Goal: Task Accomplishment & Management: Manage account settings

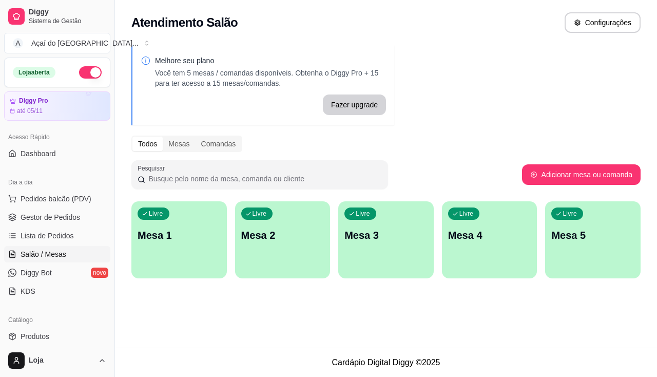
click at [153, 264] on div "Livre Mesa 1" at bounding box center [178, 233] width 95 height 65
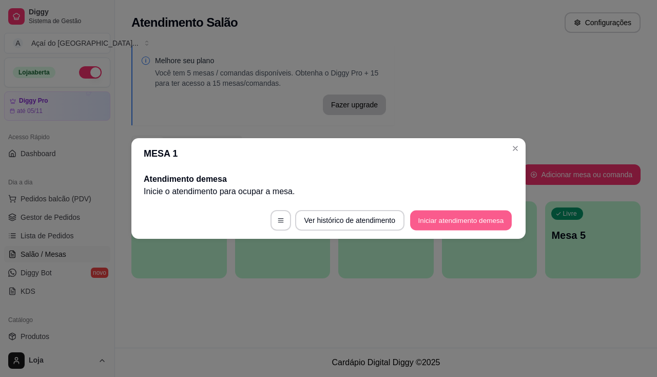
click at [428, 220] on button "Iniciar atendimento de mesa" at bounding box center [461, 220] width 102 height 20
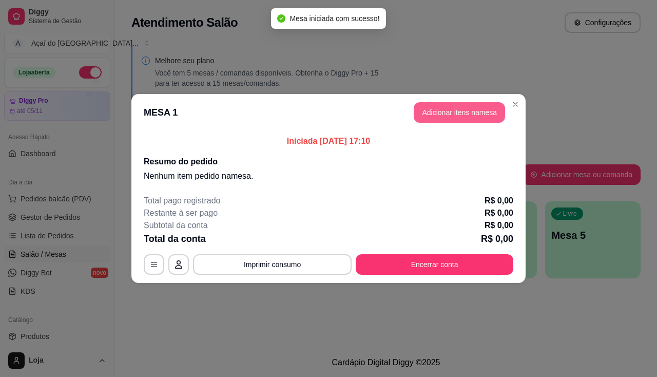
click at [438, 104] on button "Adicionar itens na mesa" at bounding box center [459, 112] width 91 height 21
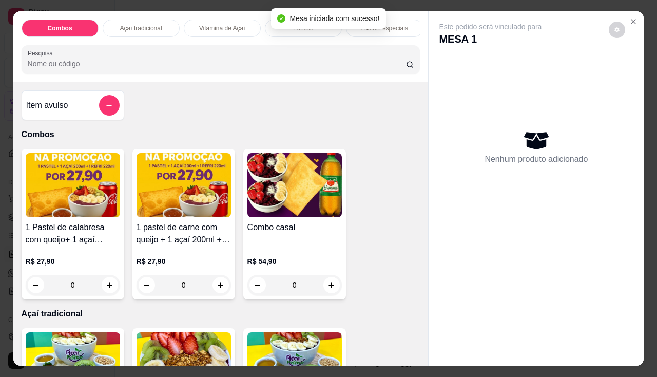
scroll to position [205, 0]
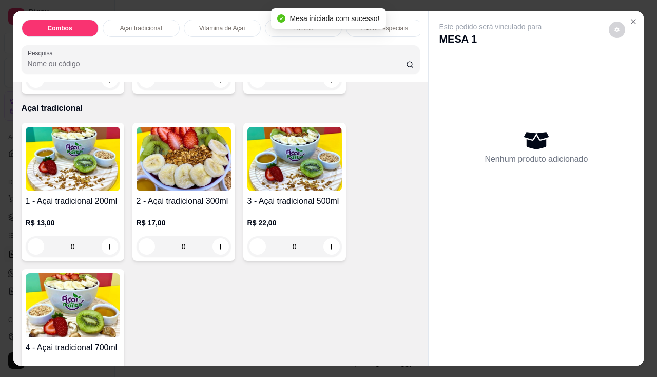
click at [167, 186] on img at bounding box center [183, 159] width 94 height 64
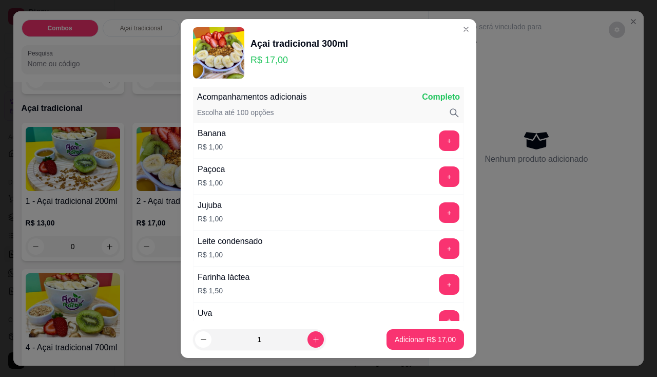
scroll to position [513, 0]
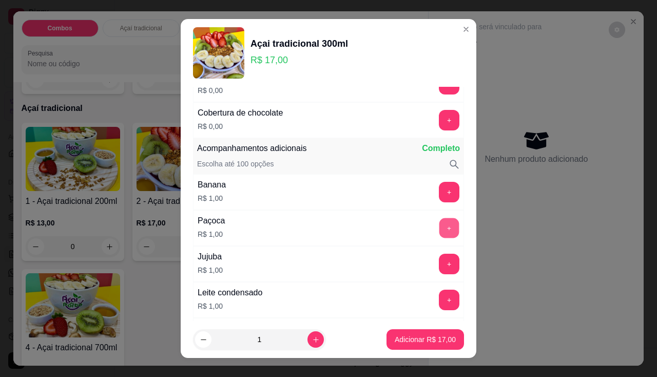
click at [439, 225] on button "+" at bounding box center [449, 228] width 20 height 20
click at [422, 335] on p "Adicionar R$ 18,00" at bounding box center [425, 339] width 61 height 10
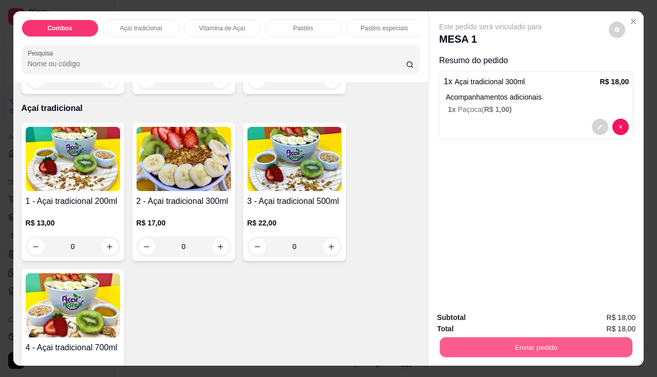
click at [442, 343] on button "Enviar pedido" at bounding box center [536, 347] width 192 height 20
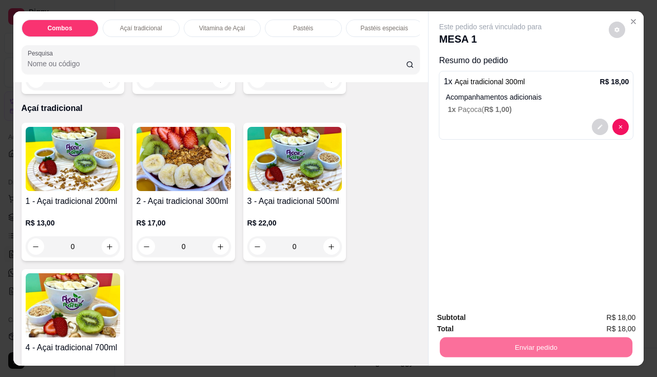
click at [594, 321] on button "Enviar pedido" at bounding box center [609, 317] width 58 height 19
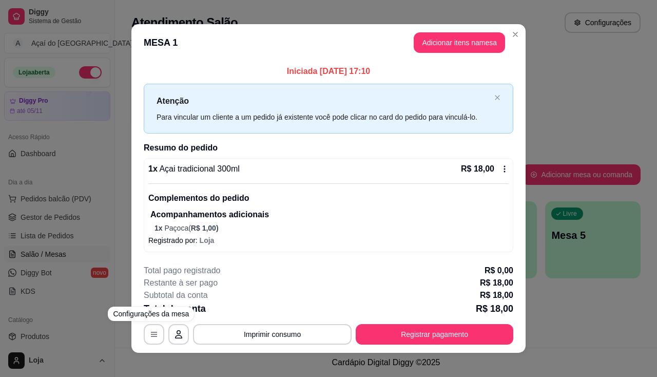
click at [95, 252] on div "**********" at bounding box center [328, 188] width 657 height 377
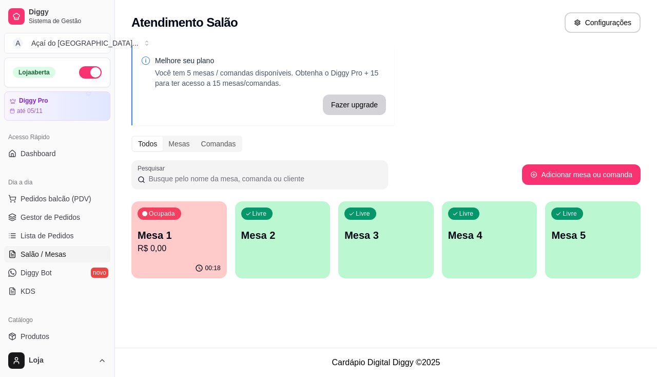
click at [272, 252] on div "Livre Mesa 2" at bounding box center [282, 233] width 95 height 65
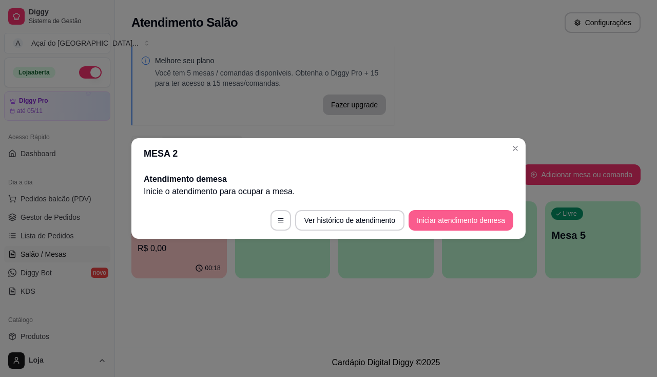
click at [462, 223] on button "Iniciar atendimento de mesa" at bounding box center [460, 220] width 105 height 21
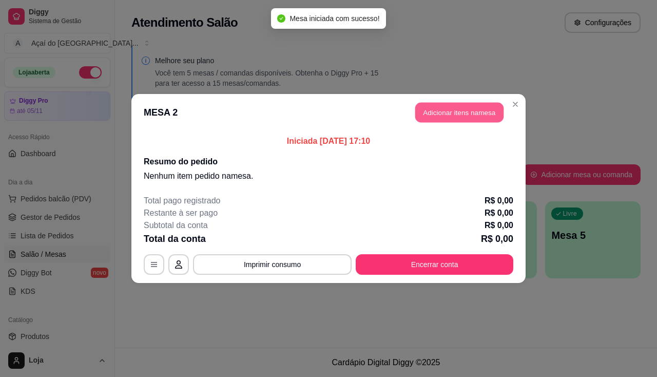
click at [470, 110] on button "Adicionar itens na mesa" at bounding box center [459, 113] width 88 height 20
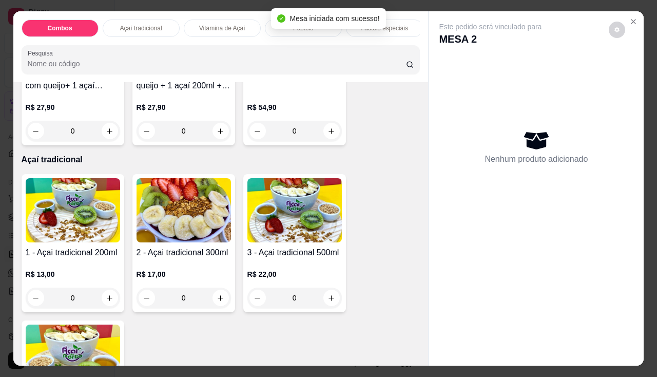
scroll to position [205, 0]
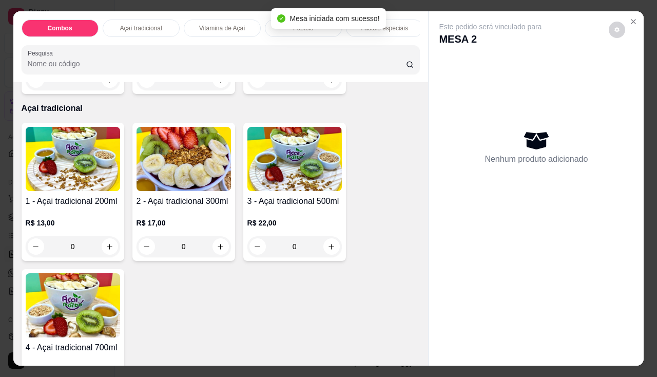
click at [65, 214] on div "R$ 13,00 0" at bounding box center [73, 231] width 94 height 49
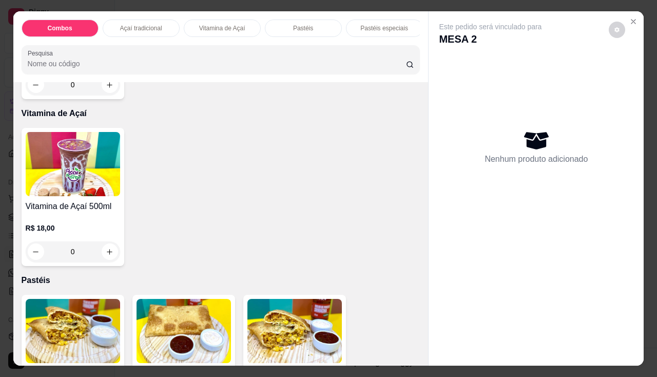
scroll to position [667, 0]
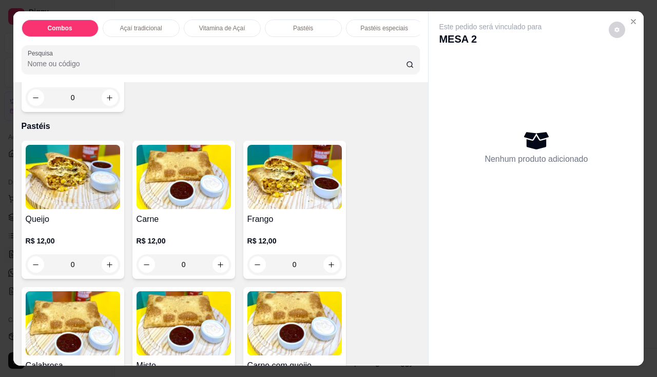
click at [58, 219] on h4 "Queijo" at bounding box center [73, 219] width 94 height 12
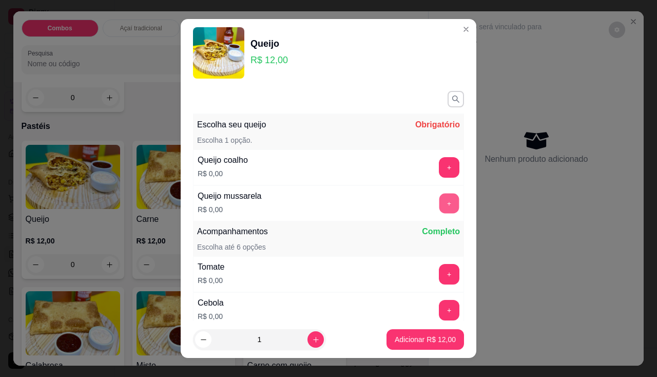
click at [439, 208] on button "+" at bounding box center [449, 203] width 20 height 20
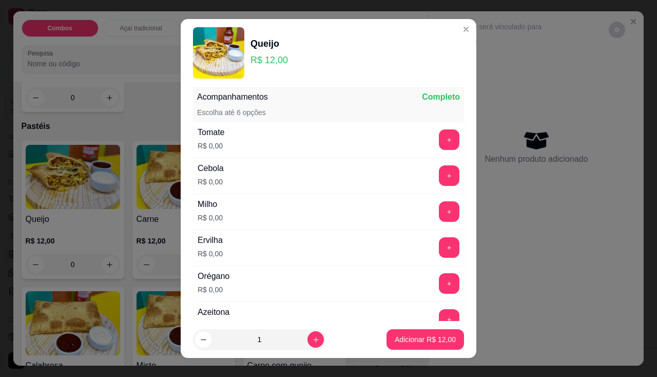
scroll to position [14, 0]
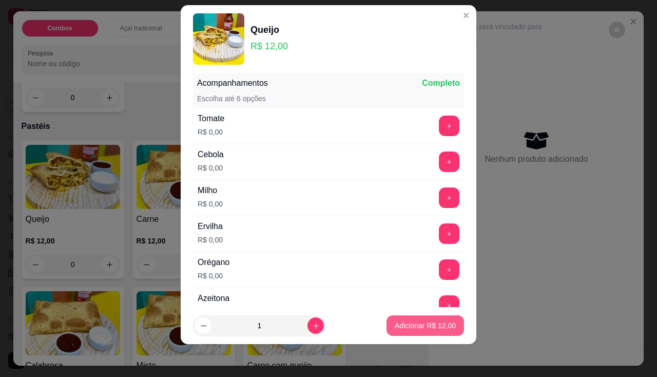
click at [395, 324] on p "Adicionar R$ 12,00" at bounding box center [425, 325] width 61 height 10
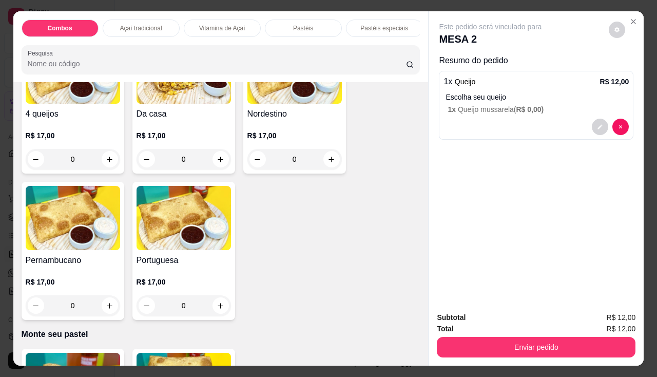
scroll to position [1334, 0]
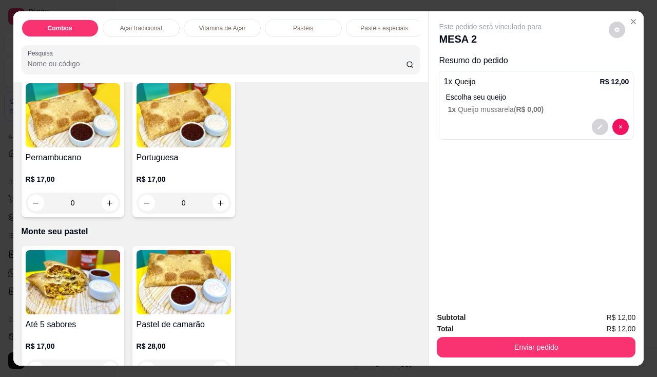
click at [77, 290] on img at bounding box center [73, 282] width 94 height 64
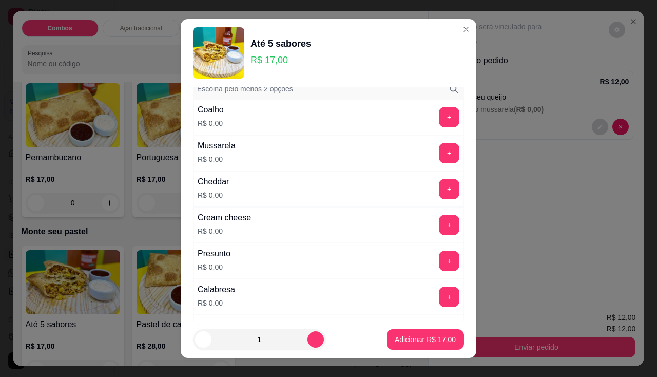
scroll to position [205, 0]
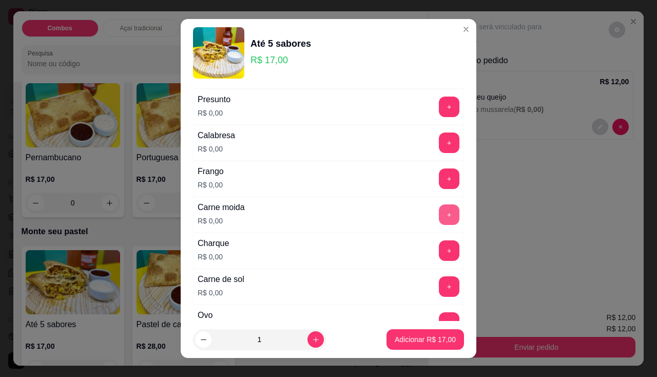
click at [439, 217] on button "+" at bounding box center [449, 214] width 21 height 21
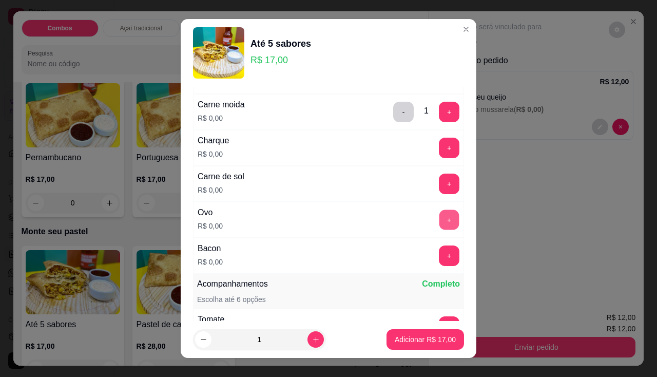
click at [439, 215] on button "+" at bounding box center [449, 219] width 20 height 20
click at [439, 256] on button "+" at bounding box center [449, 255] width 20 height 20
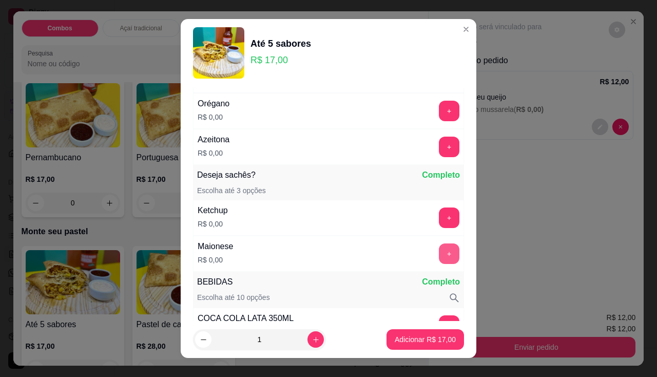
scroll to position [564, 0]
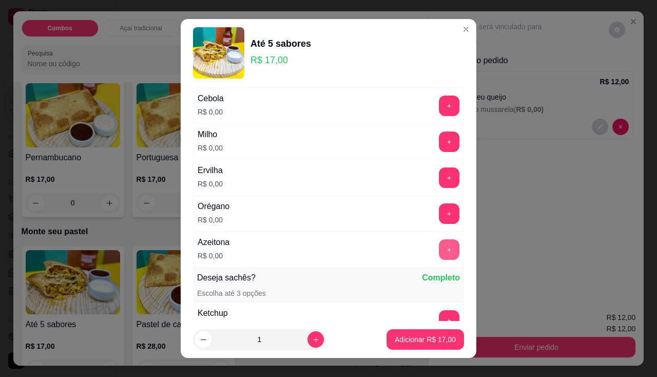
click at [439, 256] on button "+" at bounding box center [449, 249] width 21 height 21
click at [421, 338] on p "Adicionar R$ 17,00" at bounding box center [425, 339] width 61 height 10
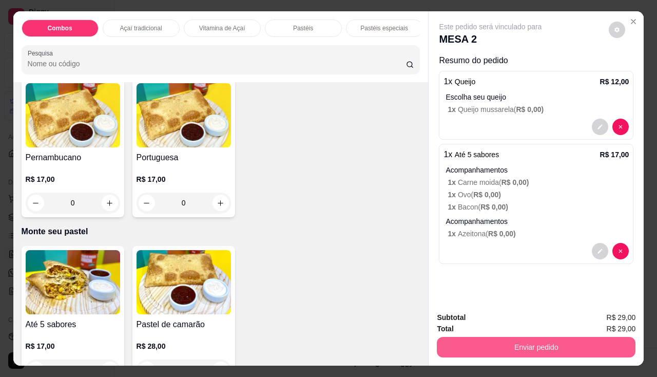
click at [488, 345] on button "Enviar pedido" at bounding box center [536, 347] width 199 height 21
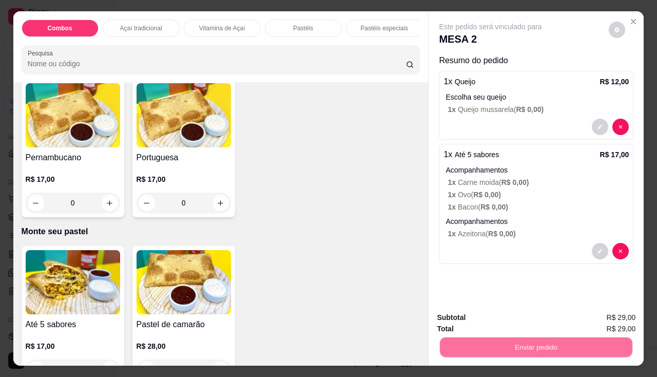
click at [600, 315] on button "Enviar pedido" at bounding box center [609, 317] width 56 height 19
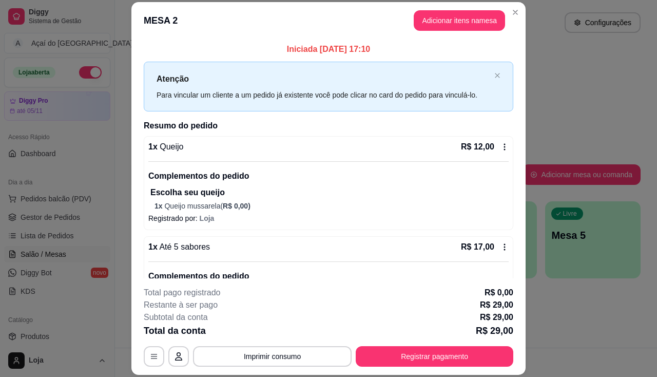
click at [432, 18] on button "Adicionar itens na mesa" at bounding box center [459, 20] width 91 height 21
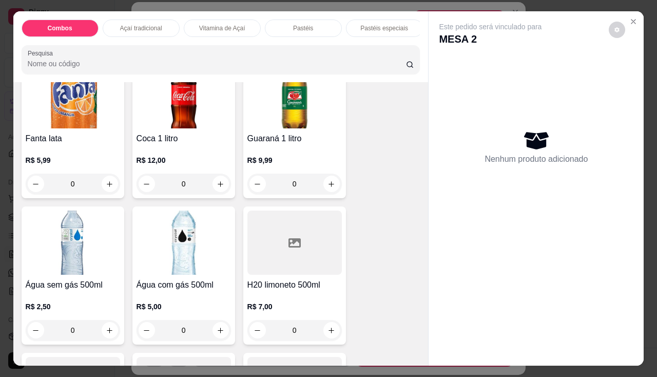
scroll to position [2309, 0]
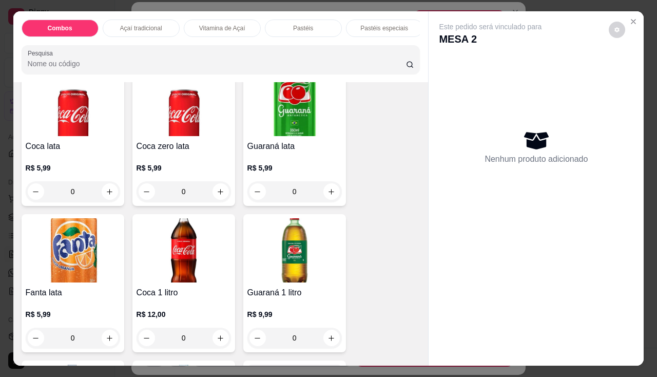
click at [173, 165] on div "R$ 5,99 0" at bounding box center [183, 176] width 94 height 49
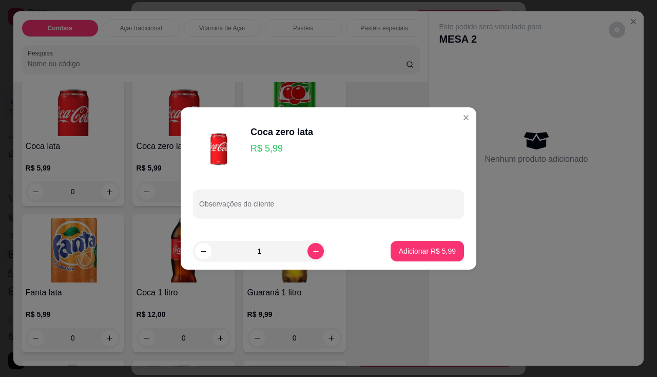
click at [384, 244] on footer "1 Adicionar R$ 5,99" at bounding box center [329, 250] width 296 height 37
click at [399, 250] on p "Adicionar R$ 5,99" at bounding box center [427, 251] width 57 height 10
type input "1"
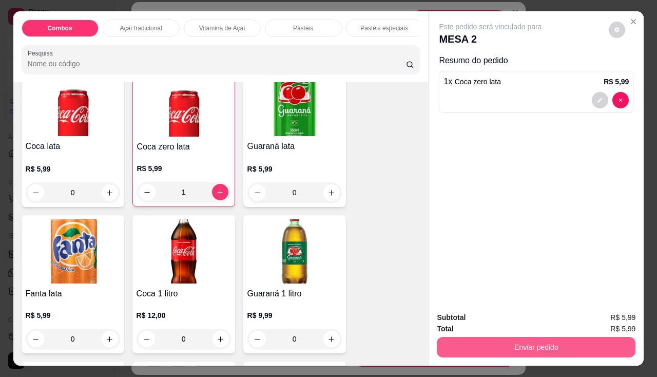
click at [467, 342] on button "Enviar pedido" at bounding box center [536, 347] width 199 height 21
click at [467, 342] on button "Enviar pedido" at bounding box center [536, 347] width 192 height 20
click at [541, 337] on button "Enviar pedido" at bounding box center [536, 347] width 192 height 20
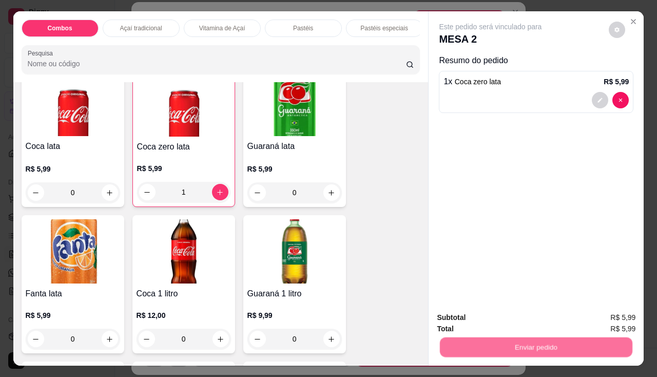
click at [634, 316] on button "Enviar pedido" at bounding box center [609, 317] width 58 height 19
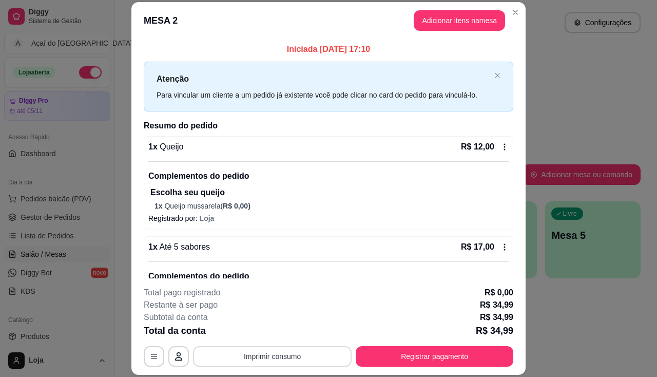
click at [309, 359] on button "Imprimir consumo" at bounding box center [272, 356] width 159 height 21
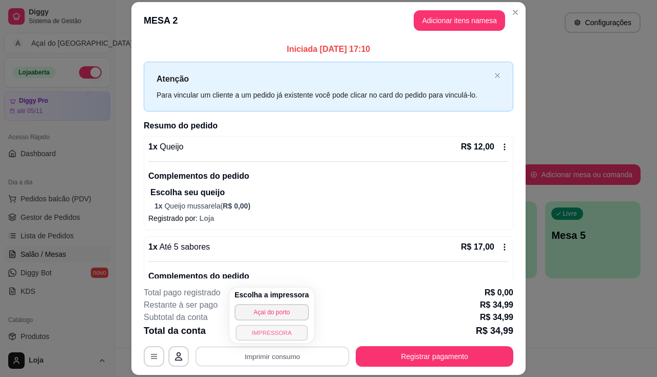
click at [285, 335] on button "IMPRESSORA" at bounding box center [271, 332] width 72 height 16
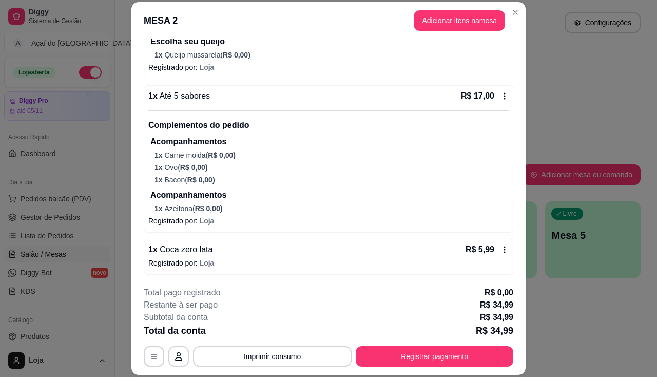
scroll to position [31, 0]
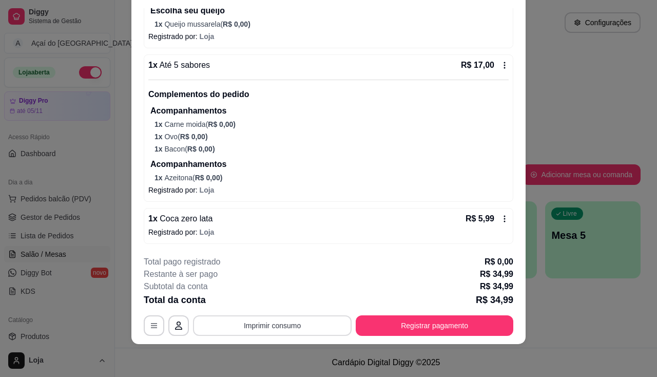
click at [291, 321] on button "Imprimir consumo" at bounding box center [272, 325] width 159 height 21
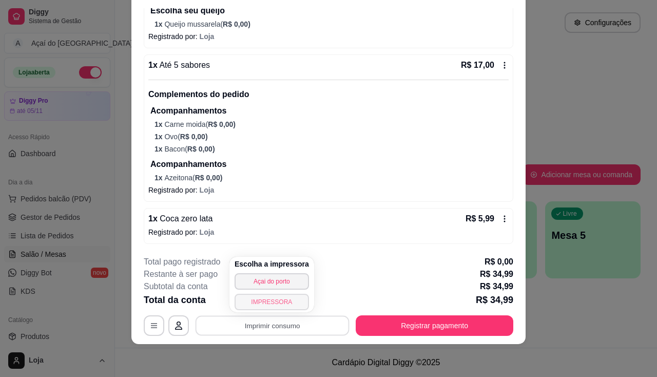
click at [283, 301] on button "IMPRESSORA" at bounding box center [271, 301] width 74 height 16
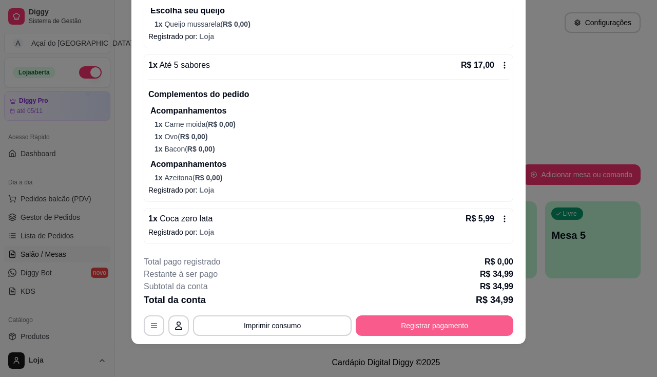
click at [445, 331] on button "Registrar pagamento" at bounding box center [435, 325] width 158 height 21
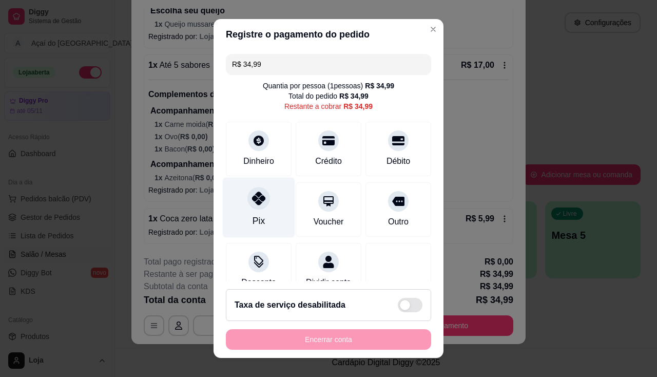
click at [275, 206] on div "Pix" at bounding box center [259, 207] width 72 height 60
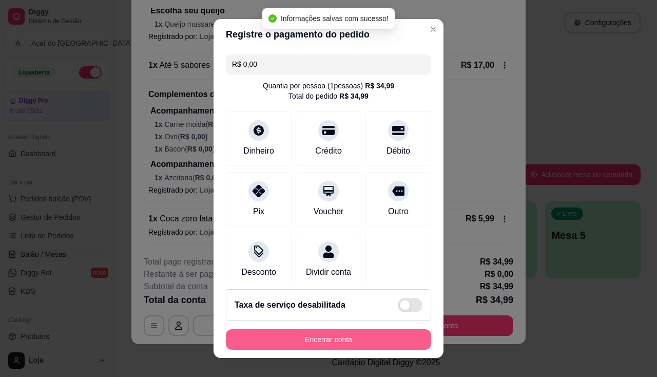
type input "R$ 0,00"
click at [316, 340] on button "Encerrar conta" at bounding box center [328, 339] width 205 height 21
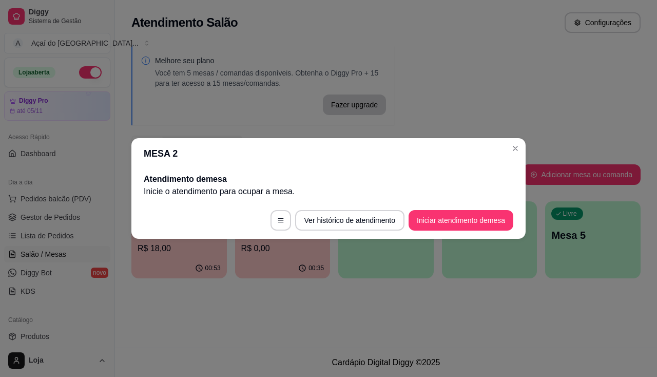
scroll to position [0, 0]
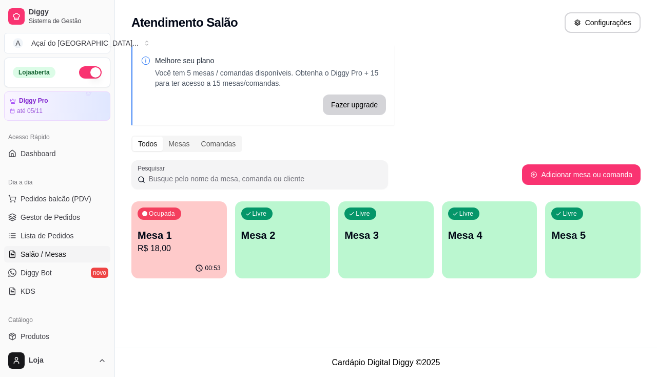
click at [253, 258] on div "Livre Mesa 2" at bounding box center [282, 233] width 95 height 65
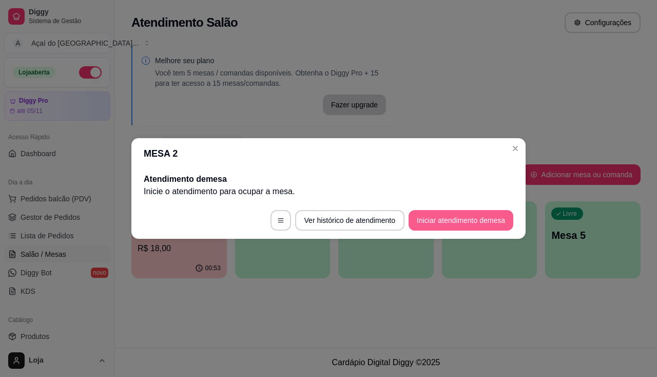
click at [419, 221] on button "Iniciar atendimento de mesa" at bounding box center [460, 220] width 105 height 21
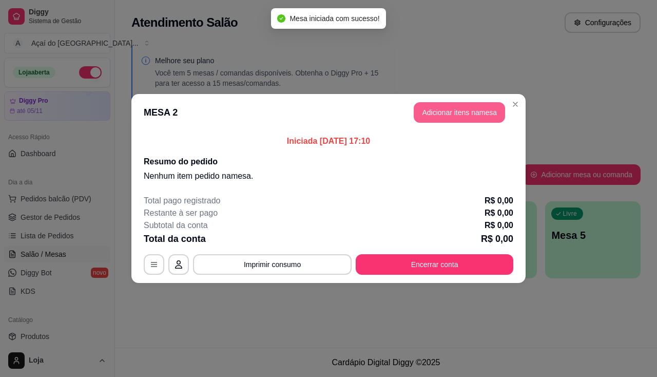
click at [466, 109] on button "Adicionar itens na mesa" at bounding box center [459, 112] width 91 height 21
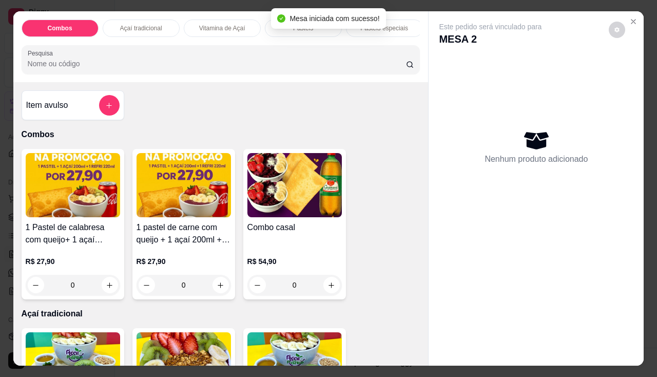
scroll to position [103, 0]
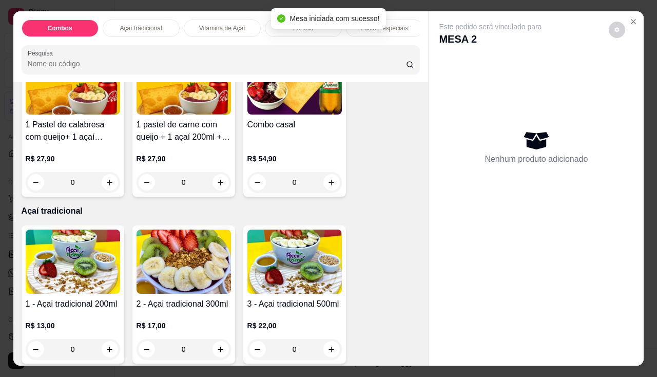
click at [82, 292] on img at bounding box center [73, 261] width 94 height 64
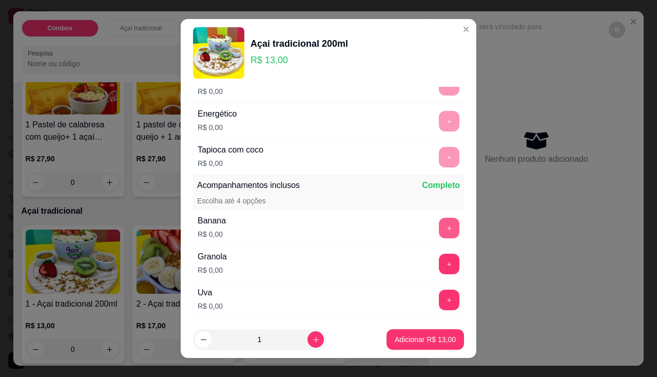
scroll to position [205, 0]
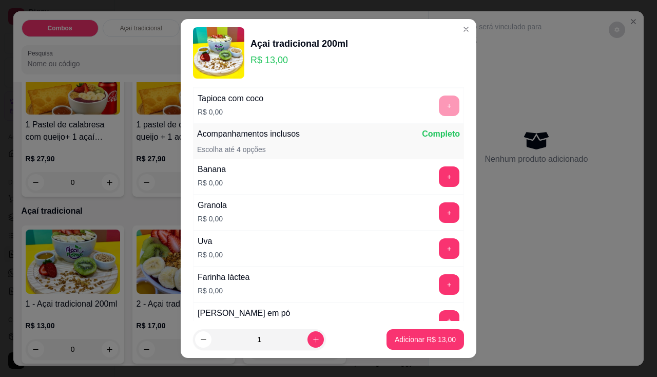
click at [439, 177] on button "+" at bounding box center [449, 176] width 21 height 21
click at [439, 210] on button "+" at bounding box center [449, 212] width 20 height 20
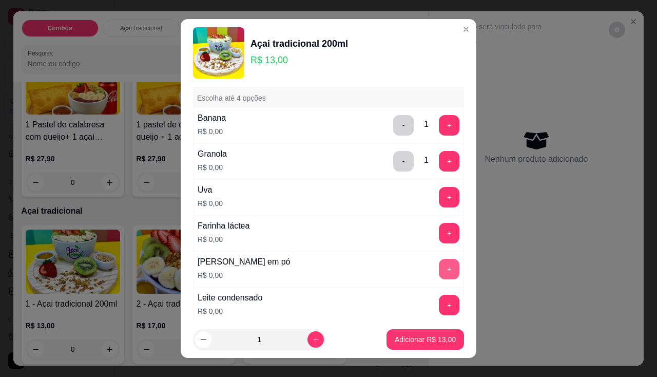
click at [439, 266] on button "+" at bounding box center [449, 269] width 21 height 21
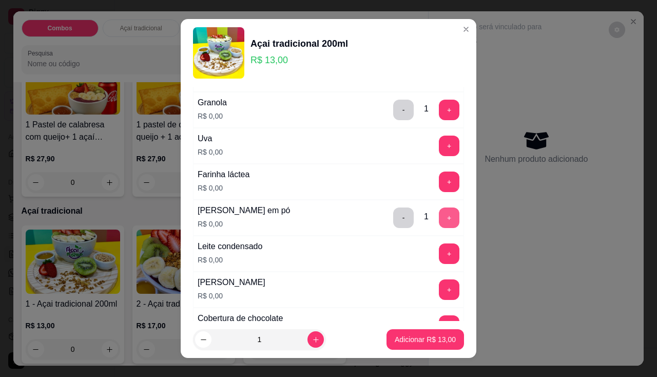
scroll to position [359, 0]
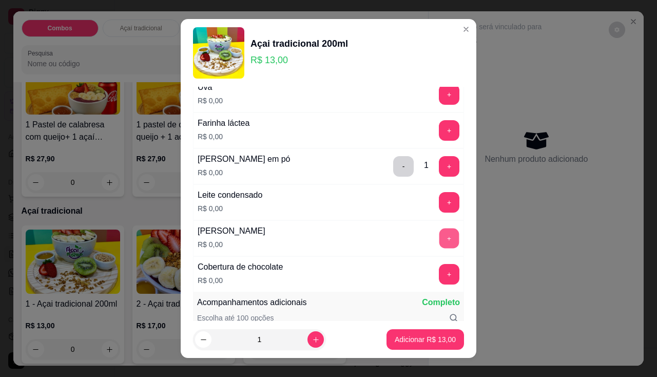
click at [439, 234] on button "+" at bounding box center [449, 238] width 20 height 20
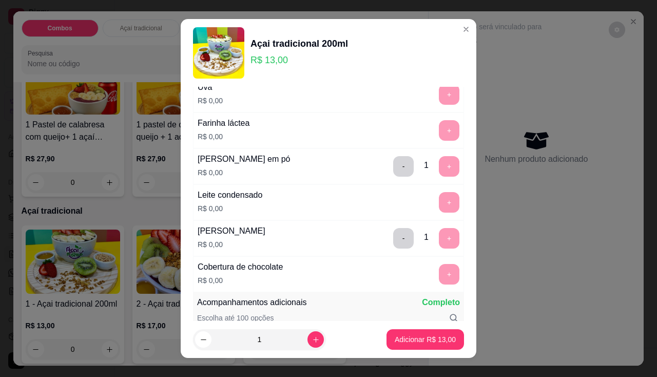
scroll to position [410, 0]
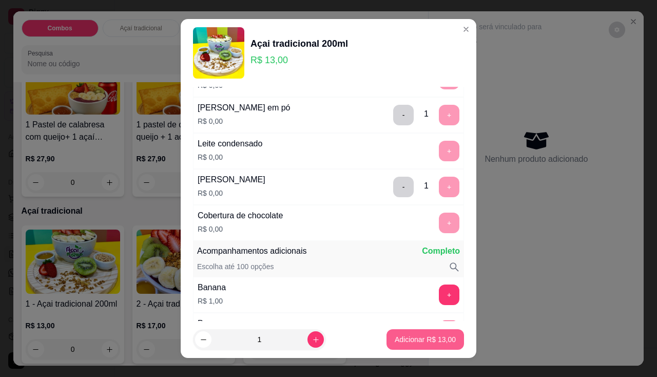
click at [427, 342] on p "Adicionar R$ 13,00" at bounding box center [425, 339] width 61 height 10
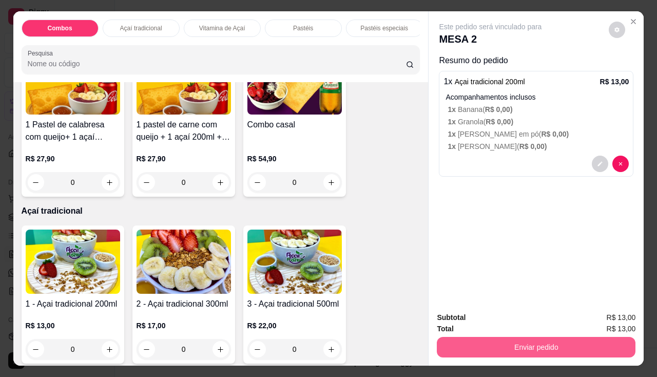
click at [488, 339] on button "Enviar pedido" at bounding box center [536, 347] width 199 height 21
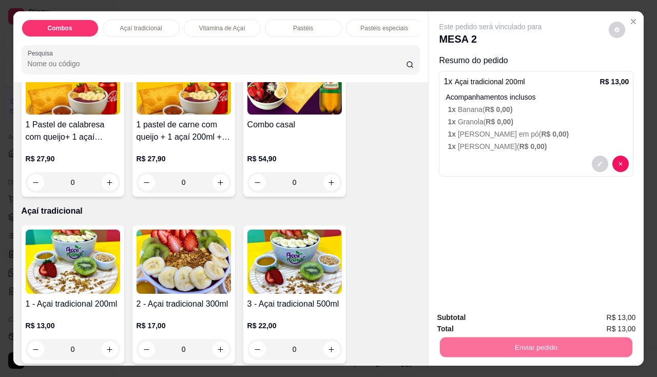
click at [610, 318] on button "Enviar pedido" at bounding box center [609, 317] width 58 height 19
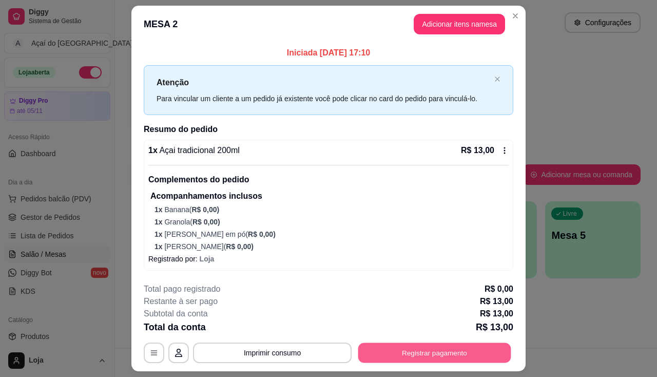
click at [413, 351] on button "Registrar pagamento" at bounding box center [434, 353] width 153 height 20
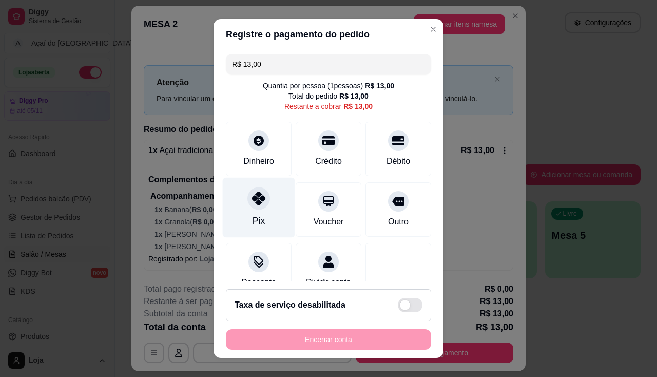
click at [266, 205] on div "Pix" at bounding box center [259, 207] width 72 height 60
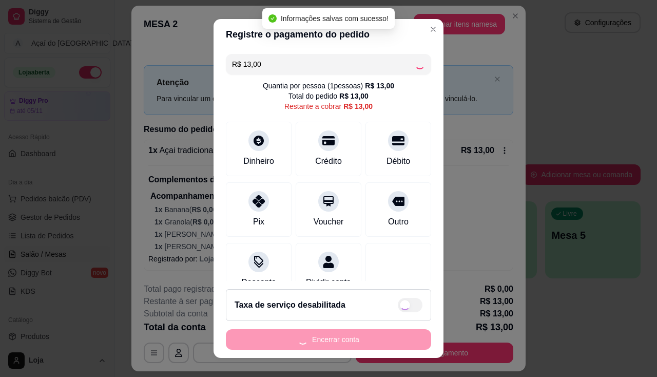
click at [304, 348] on div "Encerrar conta" at bounding box center [328, 339] width 205 height 21
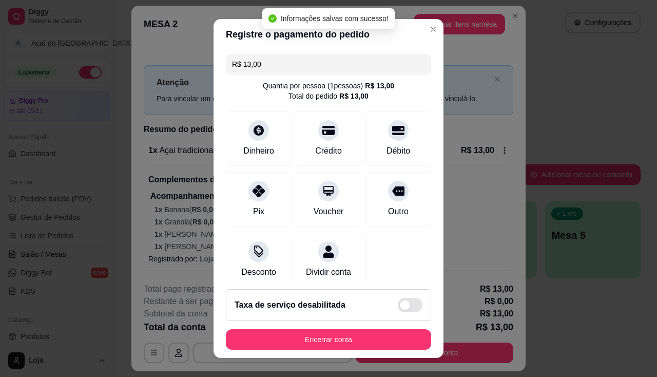
type input "R$ 0,00"
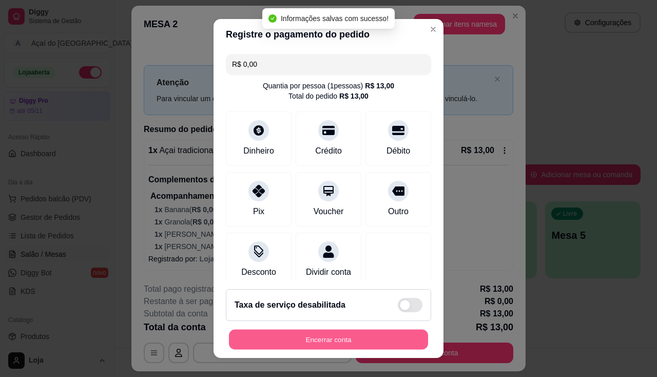
click at [304, 343] on button "Encerrar conta" at bounding box center [328, 339] width 199 height 20
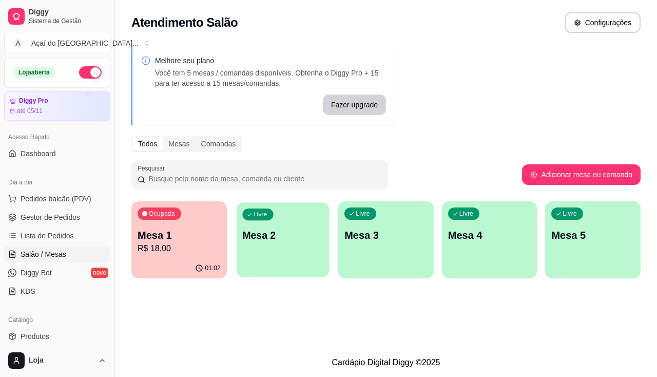
click at [298, 250] on div "Livre Mesa 2" at bounding box center [282, 233] width 92 height 63
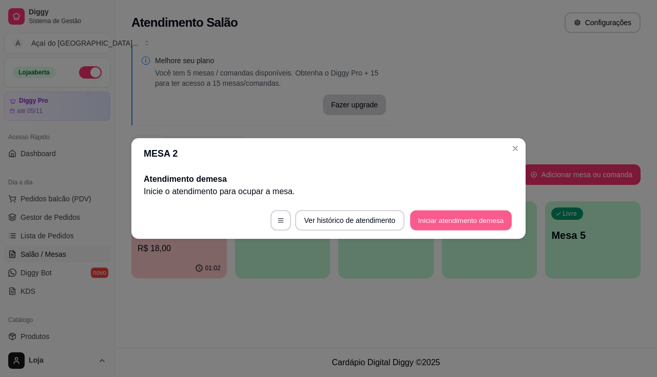
click at [470, 227] on button "Iniciar atendimento de mesa" at bounding box center [461, 220] width 102 height 20
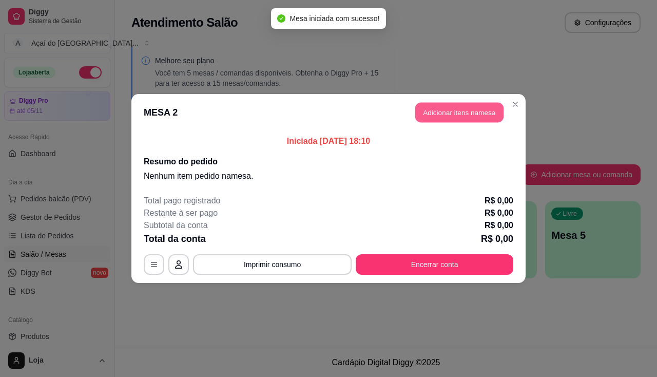
click at [487, 113] on button "Adicionar itens na mesa" at bounding box center [459, 113] width 88 height 20
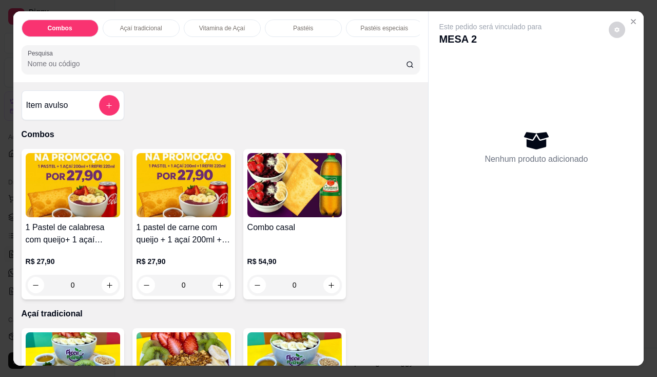
scroll to position [205, 0]
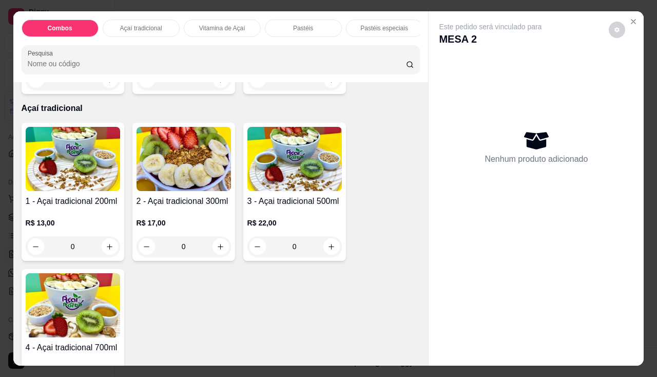
click at [90, 228] on p "R$ 13,00" at bounding box center [73, 223] width 94 height 10
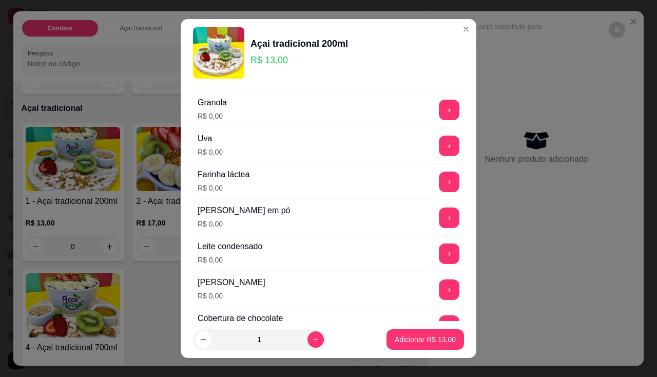
scroll to position [359, 0]
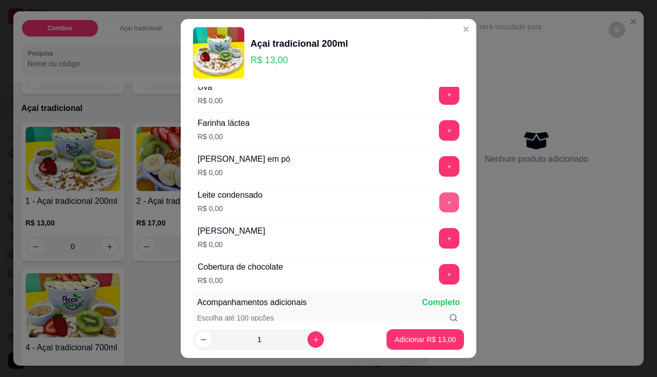
click at [439, 207] on button "+" at bounding box center [449, 202] width 20 height 20
click at [439, 168] on button "+" at bounding box center [449, 166] width 20 height 20
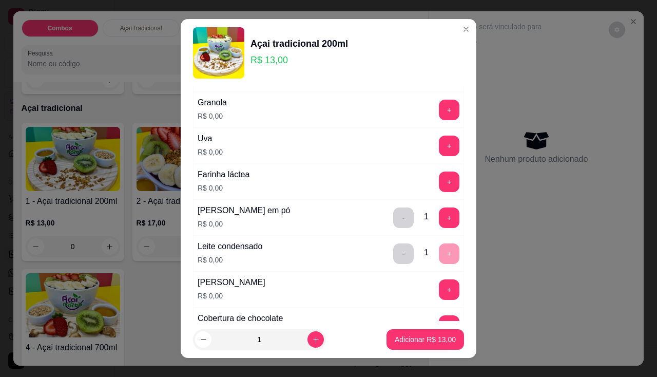
scroll to position [257, 0]
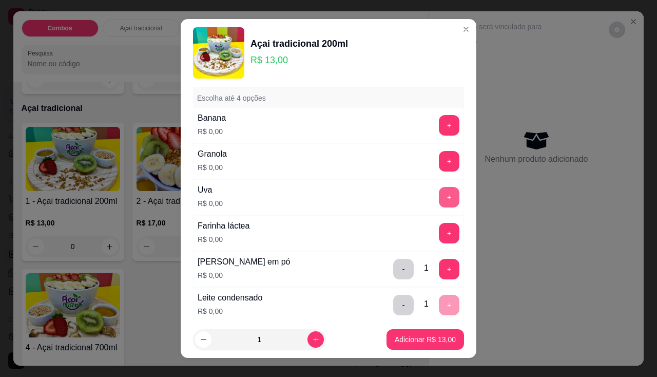
click at [439, 189] on button "+" at bounding box center [449, 197] width 21 height 21
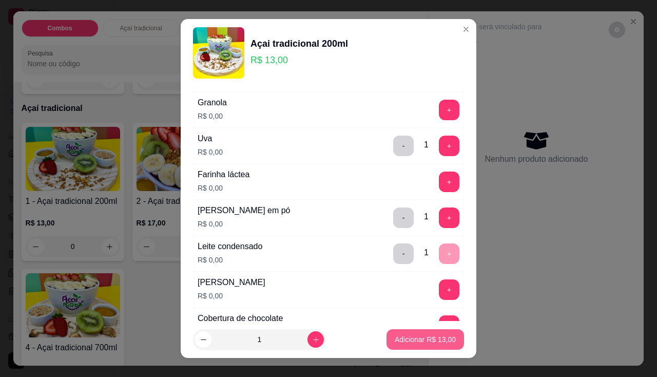
click at [400, 339] on p "Adicionar R$ 13,00" at bounding box center [425, 339] width 61 height 10
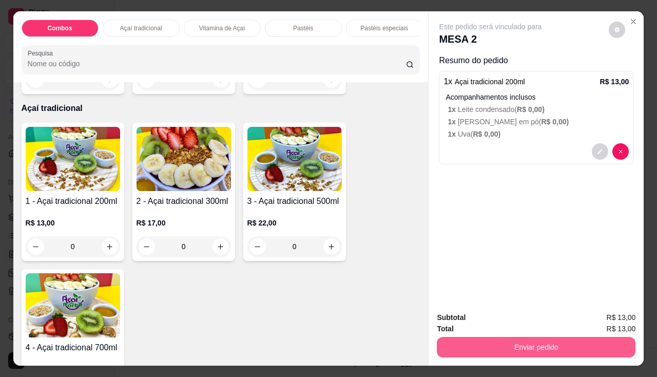
click at [531, 347] on button "Enviar pedido" at bounding box center [536, 347] width 199 height 21
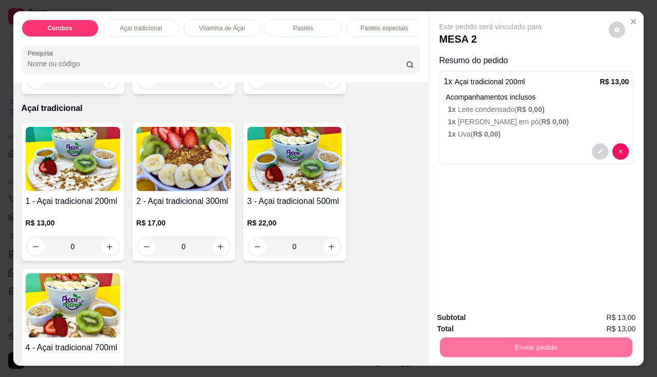
click at [594, 316] on button "Enviar pedido" at bounding box center [609, 317] width 58 height 19
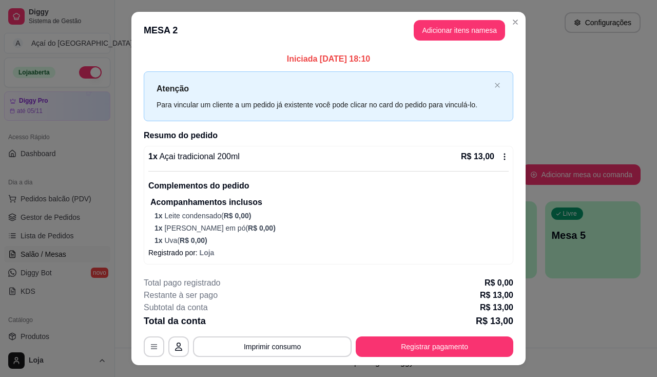
scroll to position [21, 0]
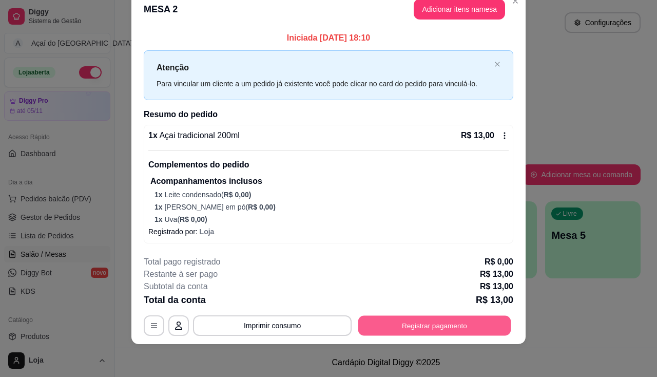
click at [439, 327] on button "Registrar pagamento" at bounding box center [434, 326] width 153 height 20
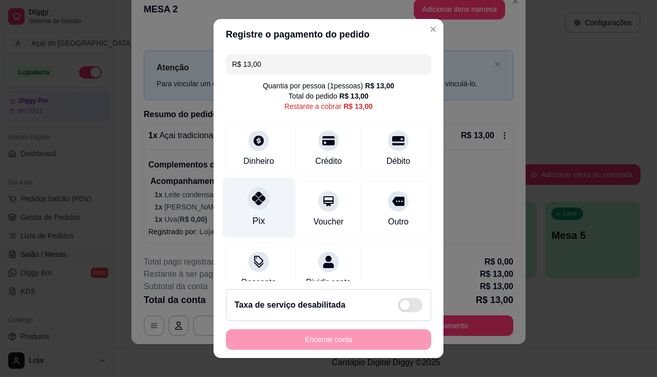
click at [263, 211] on div "Pix" at bounding box center [259, 207] width 72 height 60
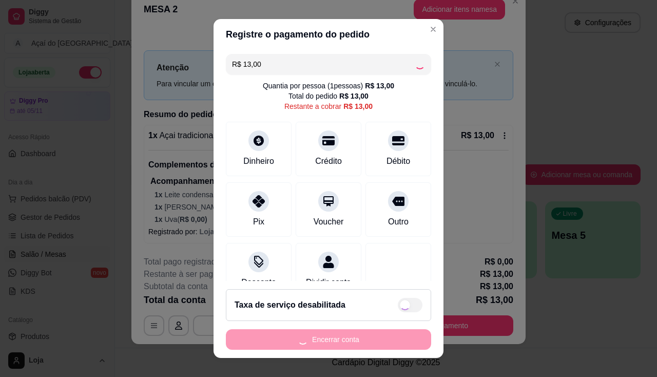
click at [330, 336] on div "Encerrar conta" at bounding box center [328, 339] width 205 height 21
type input "R$ 0,00"
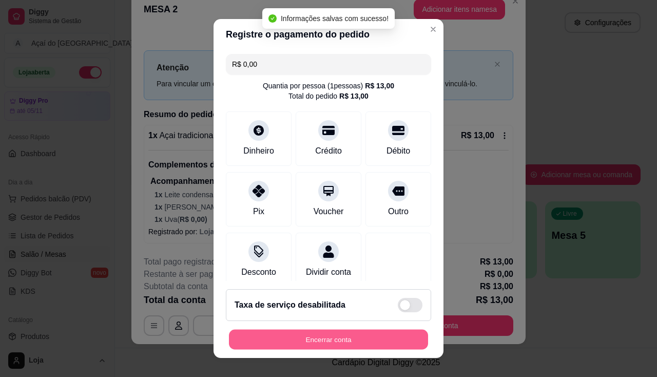
click at [330, 342] on button "Encerrar conta" at bounding box center [328, 339] width 199 height 20
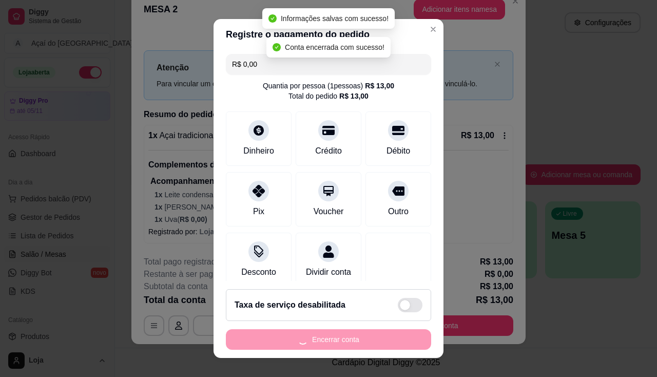
scroll to position [0, 0]
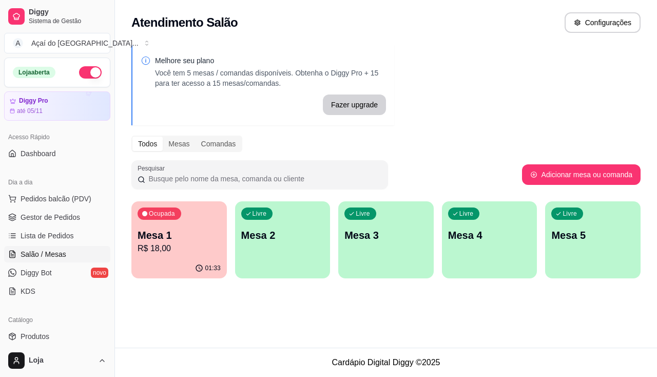
click at [253, 228] on p "Mesa 2" at bounding box center [282, 235] width 83 height 14
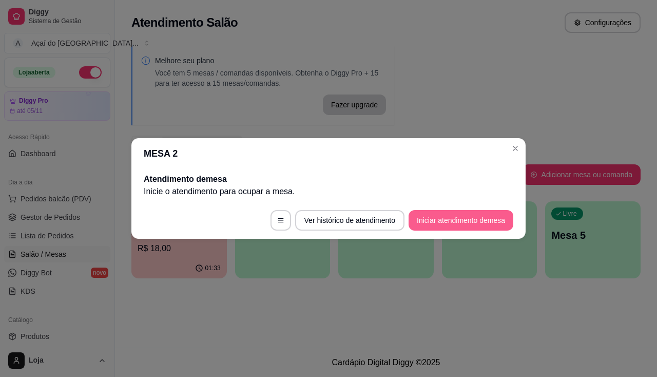
click at [426, 216] on button "Iniciar atendimento de mesa" at bounding box center [460, 220] width 105 height 21
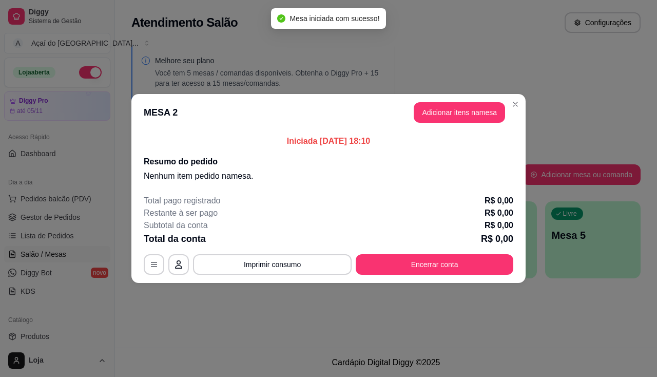
click at [427, 99] on header "MESA 2 Adicionar itens na mesa" at bounding box center [328, 112] width 394 height 37
click at [428, 115] on button "Adicionar itens na mesa" at bounding box center [459, 112] width 91 height 21
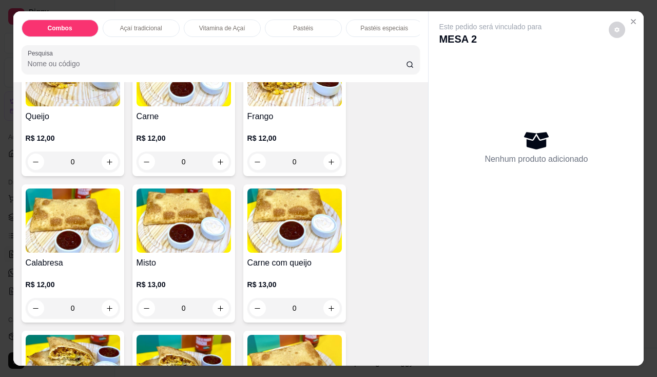
scroll to position [924, 0]
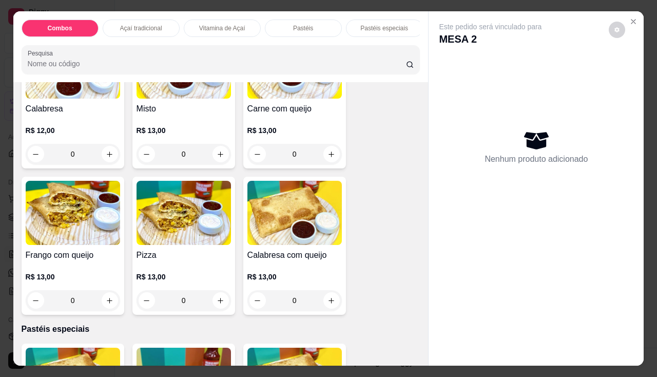
click at [71, 245] on img at bounding box center [73, 213] width 94 height 64
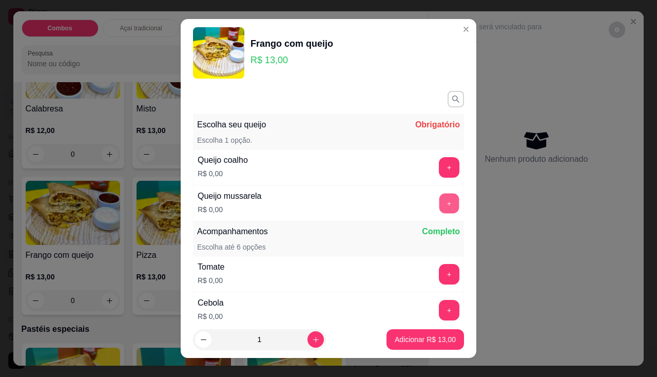
click at [439, 204] on button "+" at bounding box center [449, 203] width 20 height 20
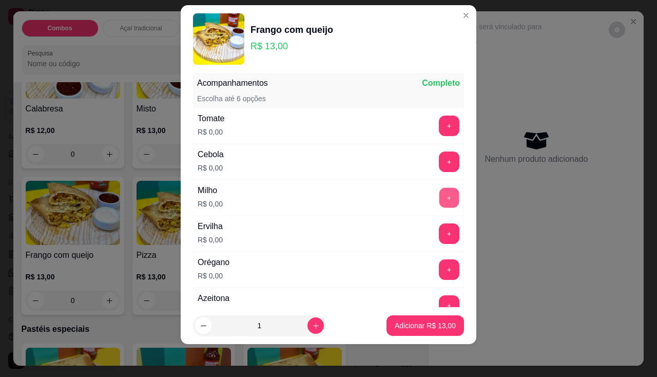
click at [439, 193] on button "+" at bounding box center [449, 197] width 20 height 20
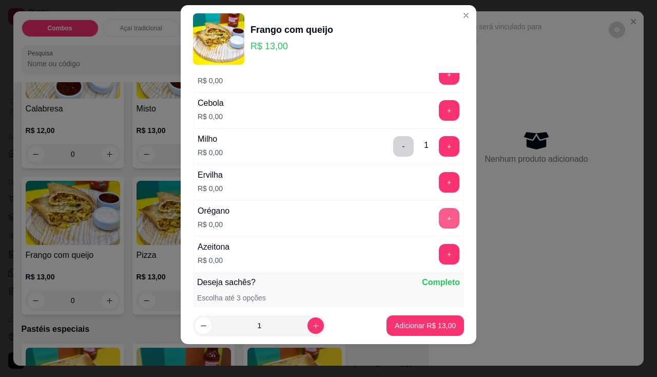
scroll to position [237, 0]
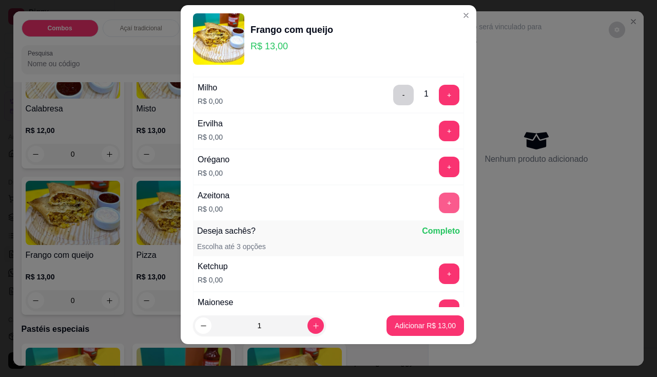
click at [439, 206] on button "+" at bounding box center [449, 202] width 21 height 21
click at [298, 331] on div "1" at bounding box center [259, 325] width 129 height 21
type input "2"
click at [398, 322] on p "Adicionar R$ 26,00" at bounding box center [425, 325] width 61 height 10
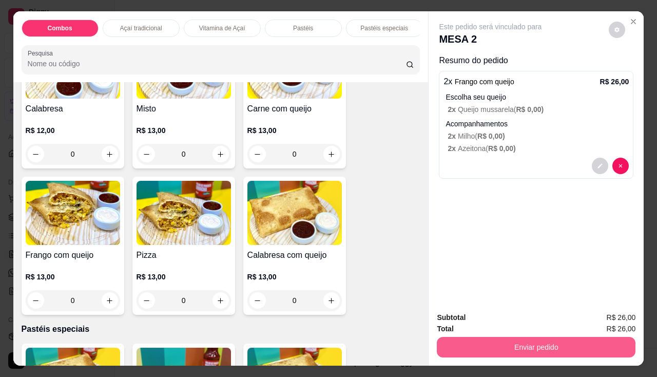
click at [443, 337] on button "Enviar pedido" at bounding box center [536, 347] width 199 height 21
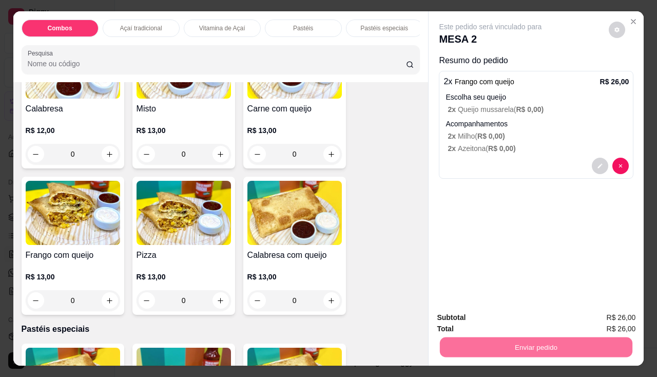
click at [596, 316] on button "Enviar pedido" at bounding box center [609, 317] width 56 height 19
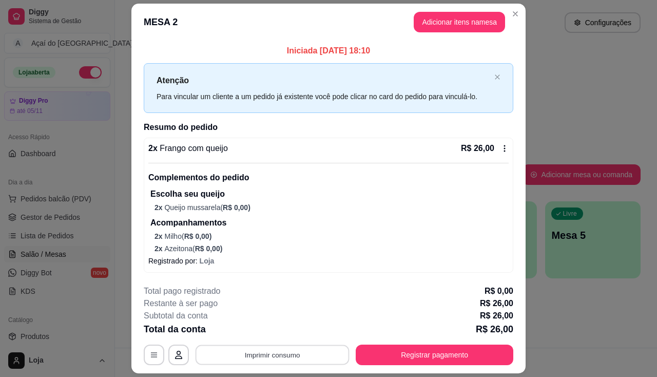
click at [294, 360] on button "Imprimir consumo" at bounding box center [272, 355] width 154 height 20
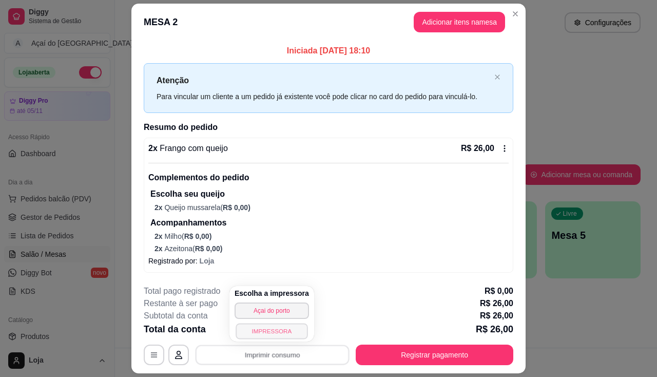
click at [266, 329] on button "IMPRESSORA" at bounding box center [271, 331] width 72 height 16
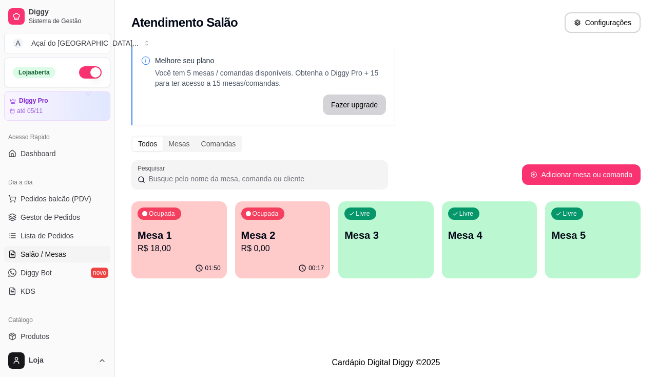
click at [280, 242] on div "Mesa 2 R$ 0,00" at bounding box center [282, 241] width 83 height 27
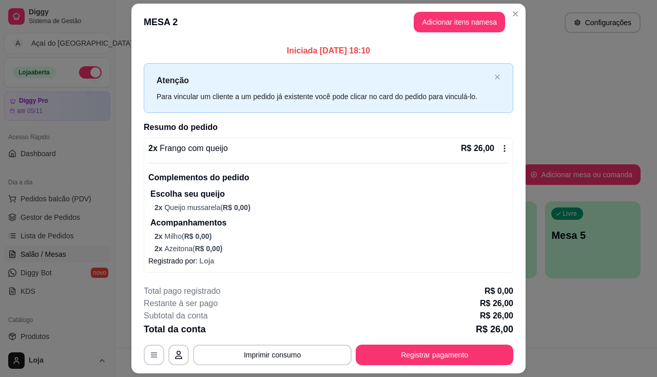
scroll to position [29, 0]
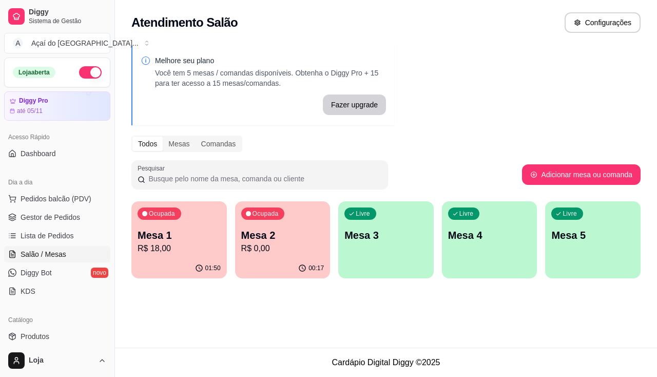
drag, startPoint x: 131, startPoint y: 230, endPoint x: 139, endPoint y: 232, distance: 8.4
click at [132, 231] on div "Melhore seu plano Você tem 5 mesas / comandas disponíveis. Obtenha o Diggy Pro …" at bounding box center [386, 164] width 542 height 251
click at [139, 232] on p "Mesa 1" at bounding box center [179, 235] width 83 height 14
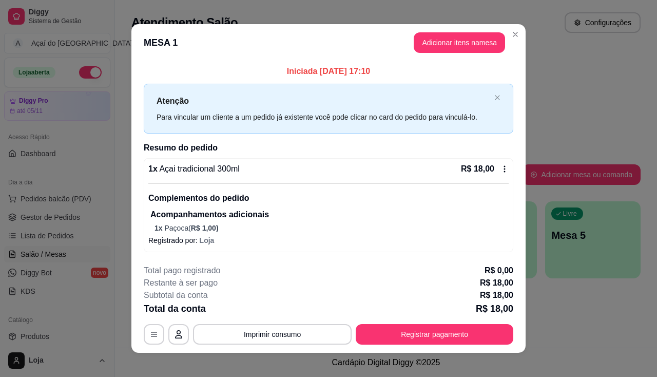
scroll to position [9, 0]
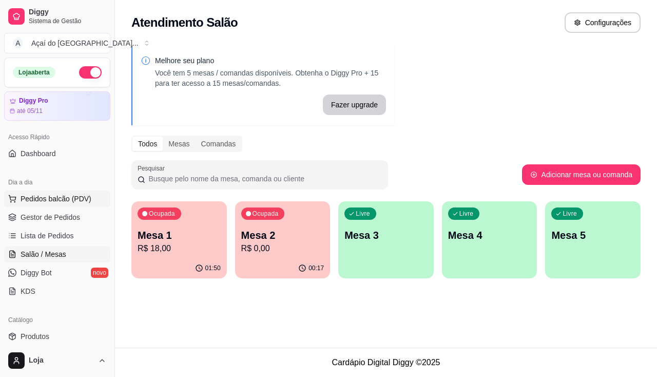
click at [69, 193] on button "Pedidos balcão (PDV)" at bounding box center [57, 198] width 106 height 16
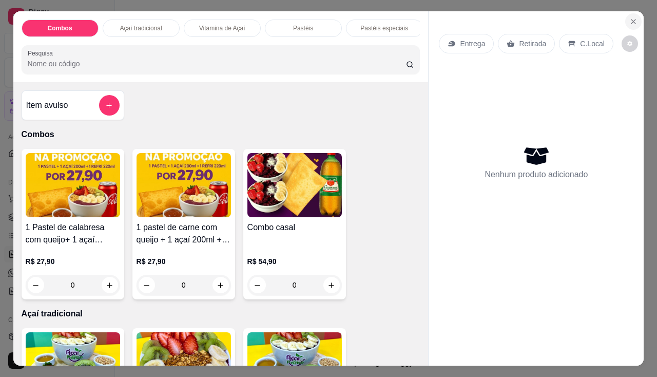
click at [634, 13] on button "Close" at bounding box center [633, 21] width 16 height 16
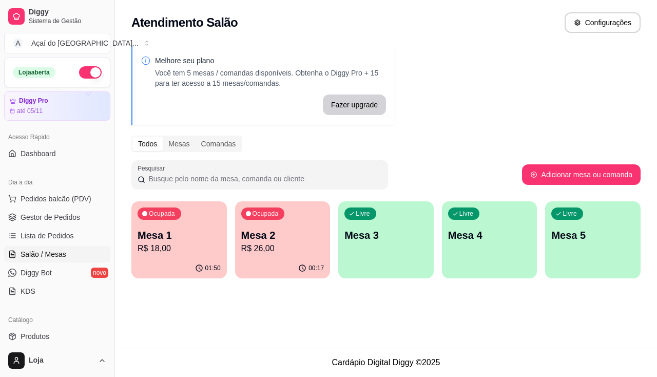
click at [357, 258] on div "Livre Mesa 3" at bounding box center [385, 233] width 95 height 65
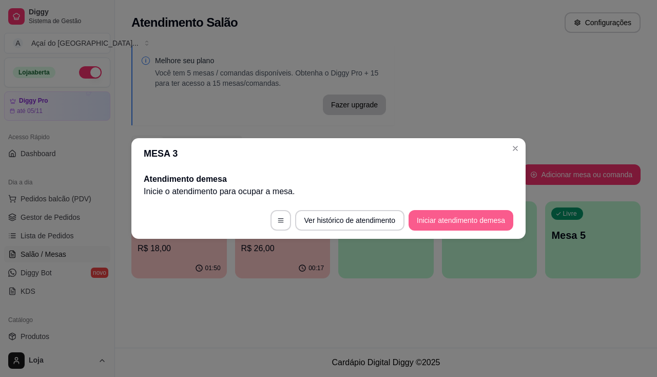
click at [478, 213] on button "Iniciar atendimento de mesa" at bounding box center [460, 220] width 105 height 21
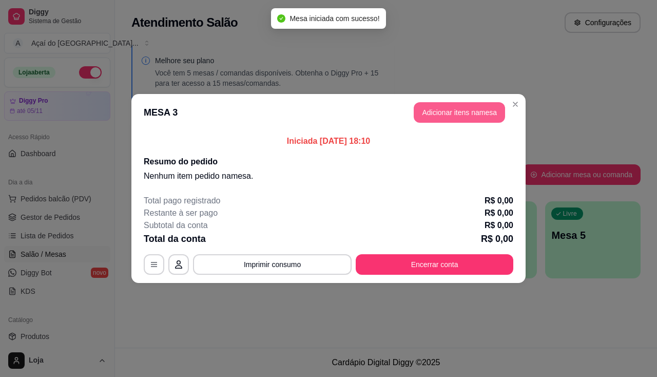
click at [486, 106] on button "Adicionar itens na mesa" at bounding box center [459, 112] width 91 height 21
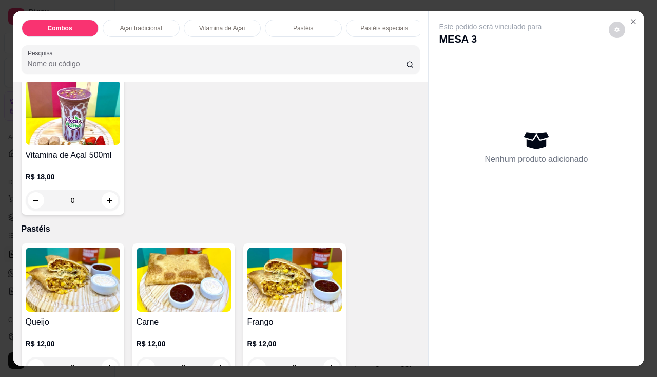
scroll to position [667, 0]
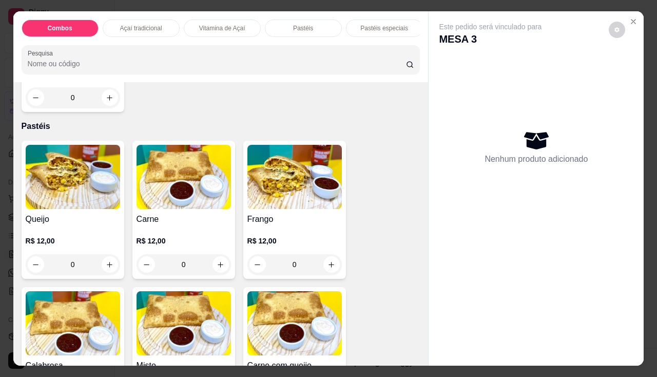
click at [201, 214] on div "Carne R$ 12,00 0" at bounding box center [183, 210] width 103 height 138
click at [626, 13] on button "Close" at bounding box center [633, 21] width 16 height 16
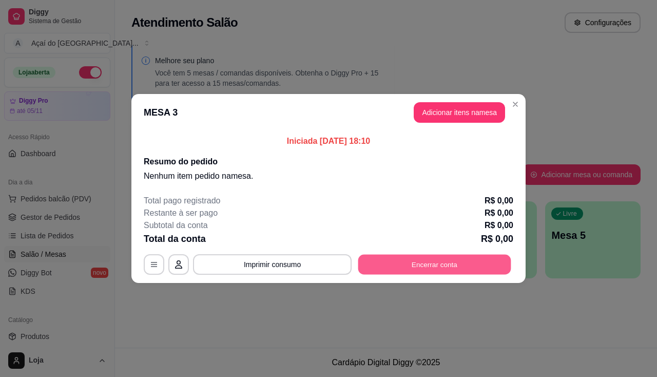
click at [395, 268] on button "Encerrar conta" at bounding box center [434, 264] width 153 height 20
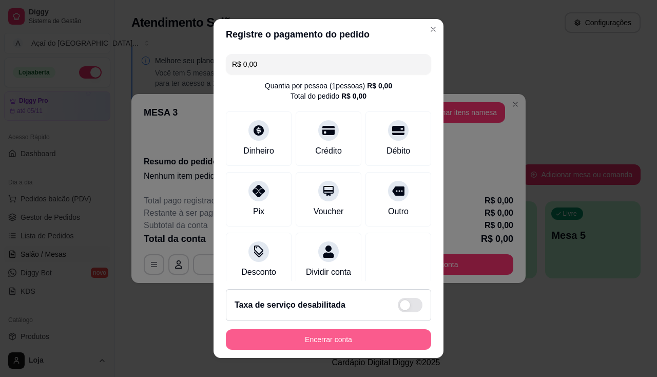
click at [371, 331] on button "Encerrar conta" at bounding box center [328, 339] width 205 height 21
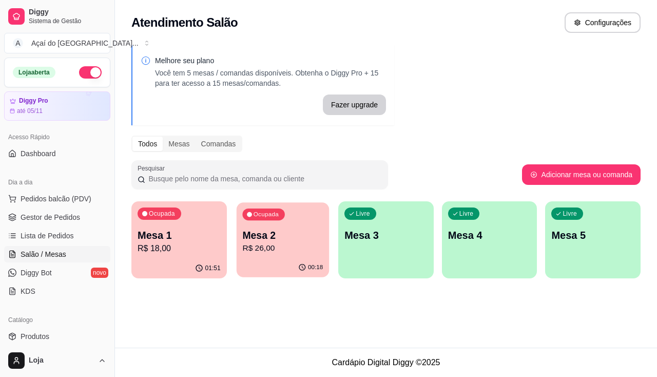
click at [279, 265] on div "00:18" at bounding box center [282, 267] width 92 height 19
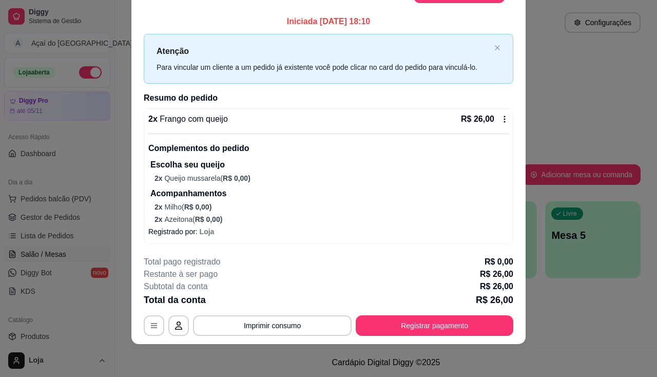
scroll to position [0, 0]
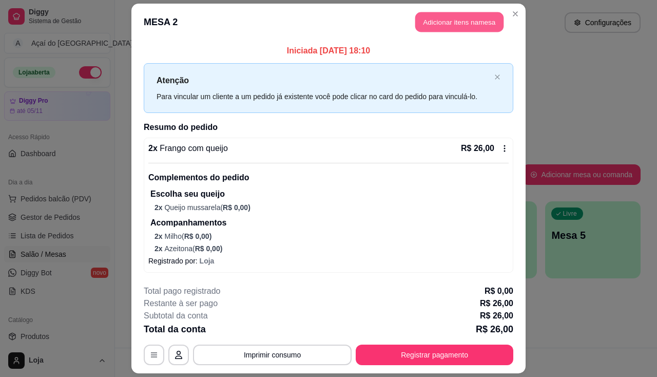
click at [463, 28] on button "Adicionar itens na mesa" at bounding box center [459, 22] width 88 height 20
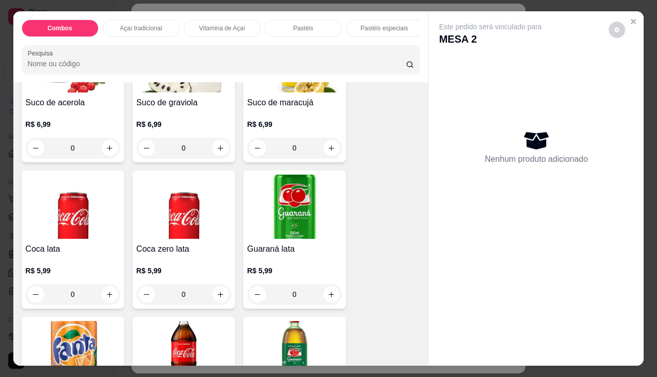
scroll to position [2258, 0]
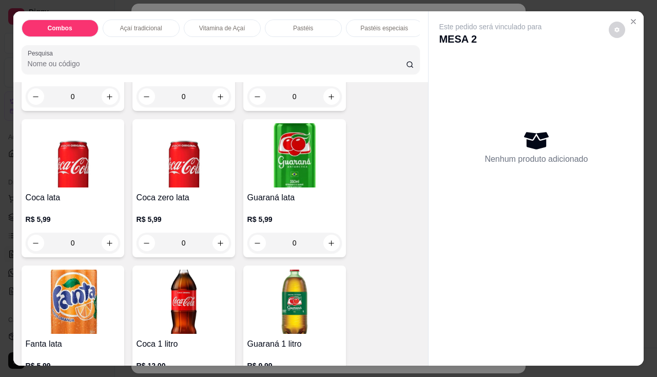
click at [182, 204] on h4 "Coca zero lata" at bounding box center [183, 197] width 94 height 12
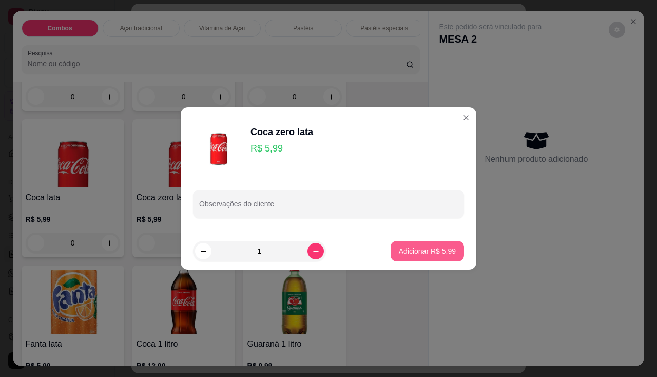
click at [390, 249] on button "Adicionar R$ 5,99" at bounding box center [426, 251] width 73 height 21
type input "1"
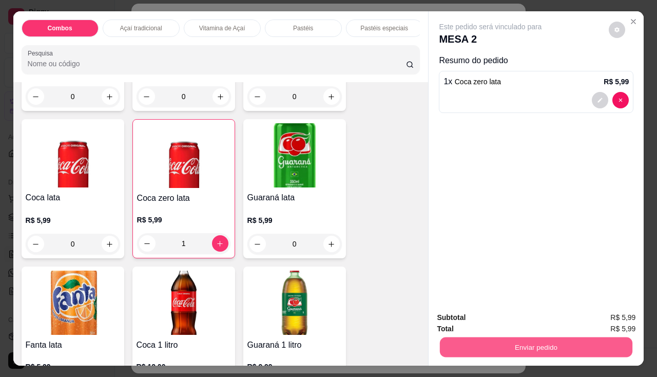
click at [465, 348] on button "Enviar pedido" at bounding box center [536, 347] width 192 height 20
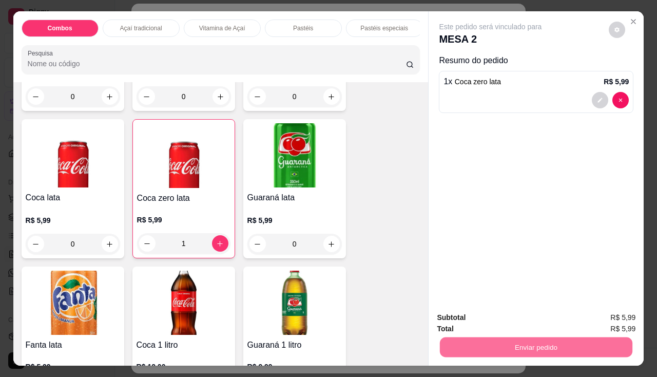
click at [607, 322] on button "Enviar pedido" at bounding box center [609, 317] width 56 height 19
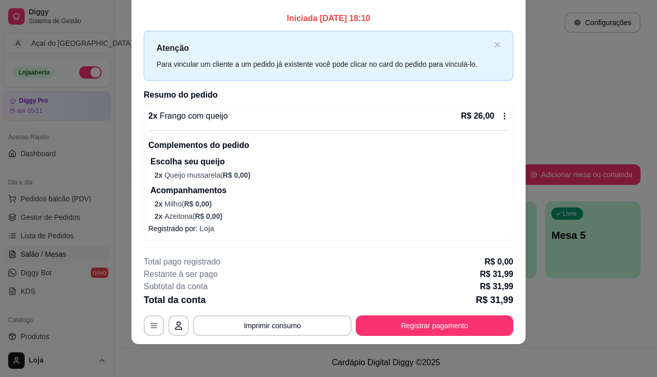
scroll to position [38, 0]
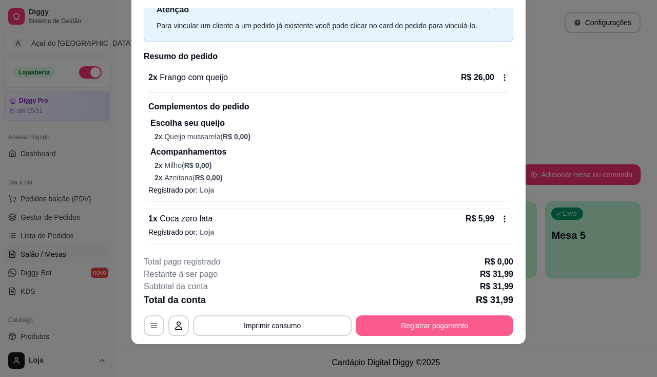
click at [375, 331] on button "Registrar pagamento" at bounding box center [435, 325] width 158 height 21
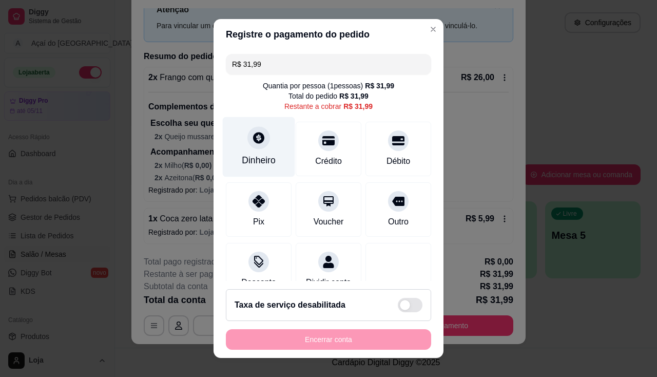
click at [276, 162] on div "Dinheiro" at bounding box center [259, 146] width 72 height 60
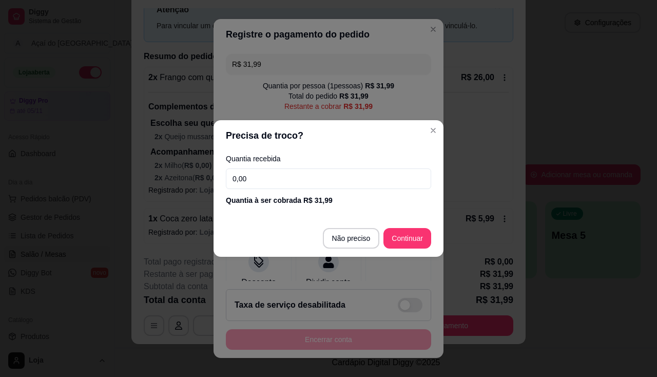
click at [274, 182] on input "0,00" at bounding box center [328, 178] width 205 height 21
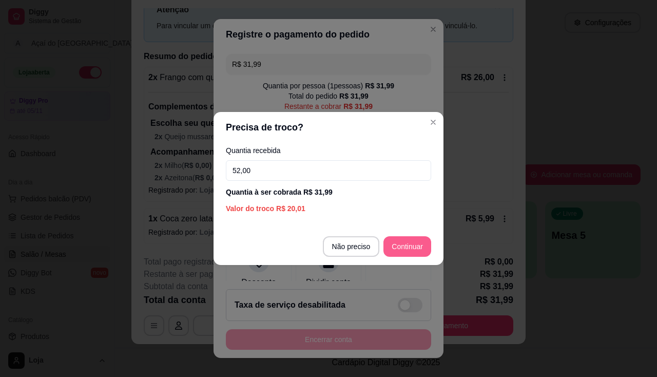
type input "52,00"
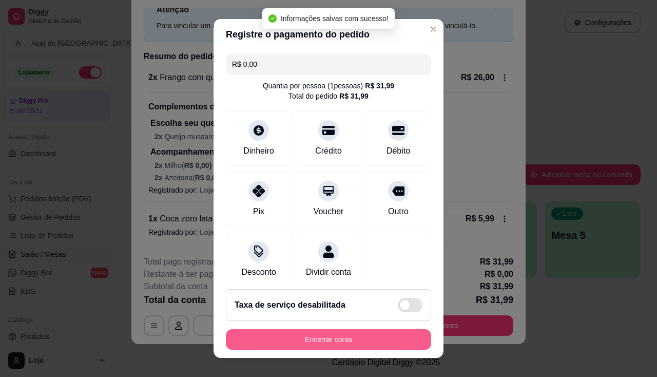
type input "R$ 0,00"
click at [385, 341] on button "Encerrar conta" at bounding box center [328, 339] width 199 height 20
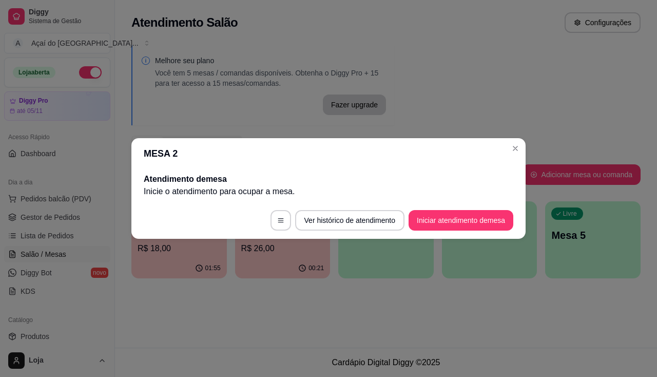
scroll to position [0, 0]
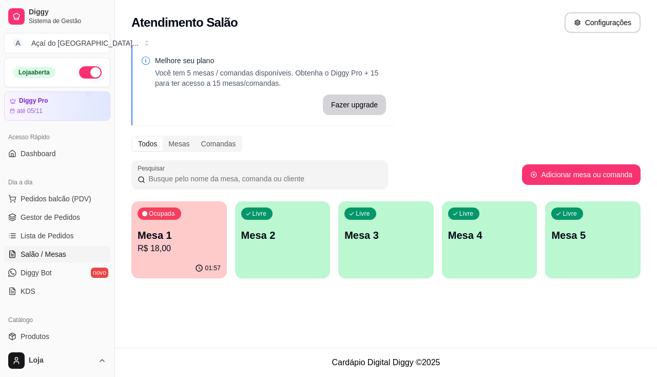
click at [304, 215] on div "Livre Mesa 2" at bounding box center [282, 233] width 95 height 65
click at [302, 252] on div "Livre Mesa 2" at bounding box center [282, 233] width 92 height 63
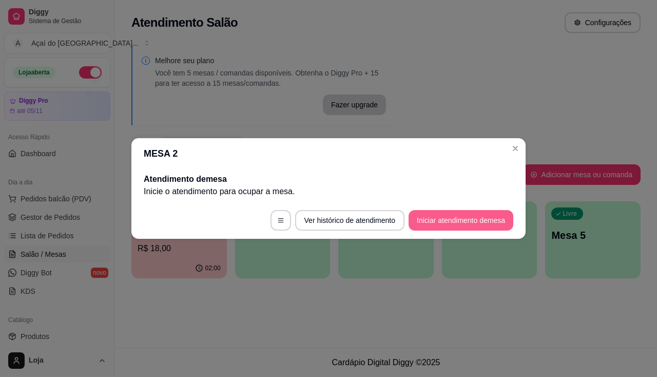
click at [435, 224] on button "Iniciar atendimento de mesa" at bounding box center [460, 220] width 105 height 21
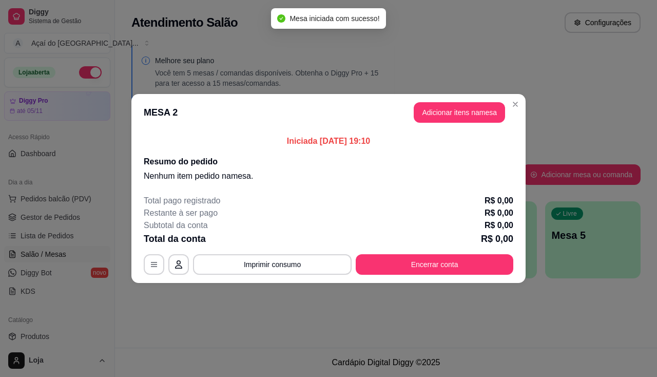
click at [523, 104] on header "MESA 2 Adicionar itens na mesa" at bounding box center [328, 112] width 394 height 37
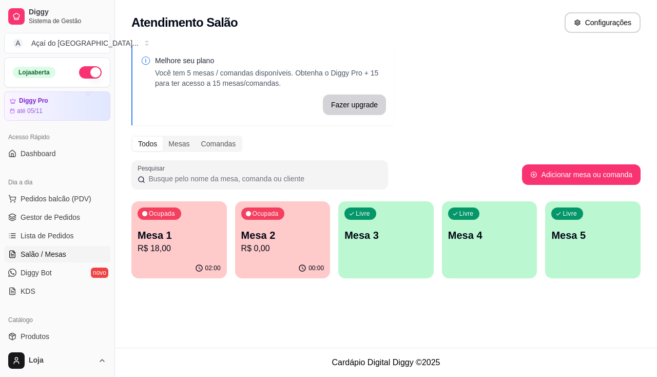
click at [404, 248] on div "Livre Mesa 3" at bounding box center [385, 233] width 95 height 65
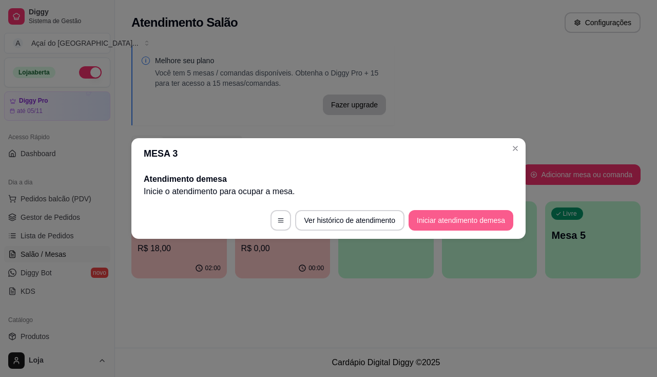
click at [470, 221] on button "Iniciar atendimento de mesa" at bounding box center [460, 220] width 105 height 21
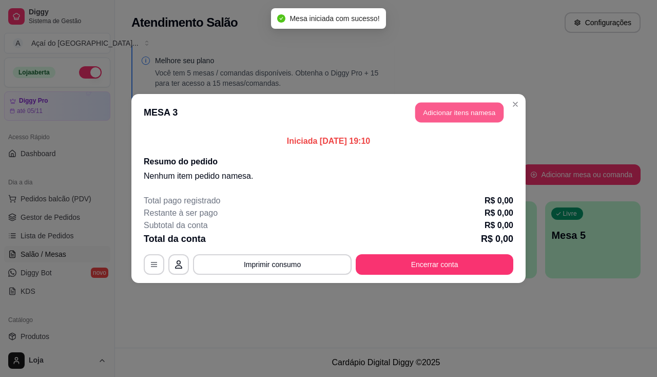
click at [445, 110] on button "Adicionar itens na mesa" at bounding box center [459, 113] width 88 height 20
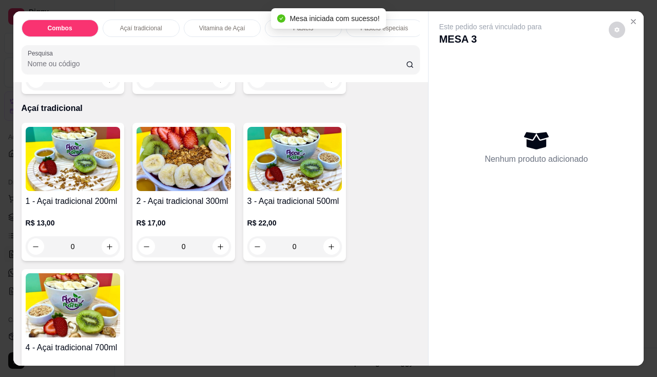
scroll to position [257, 0]
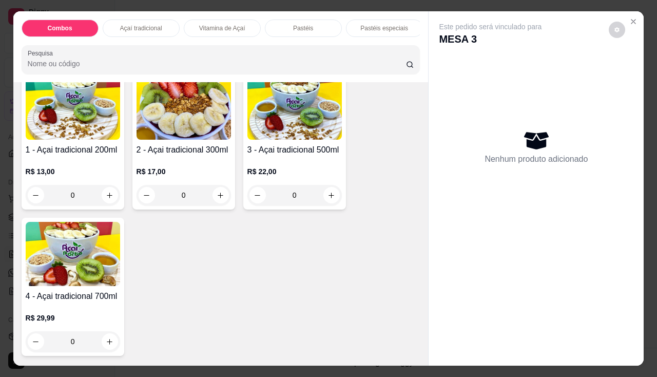
click at [215, 201] on div "0" at bounding box center [183, 195] width 94 height 21
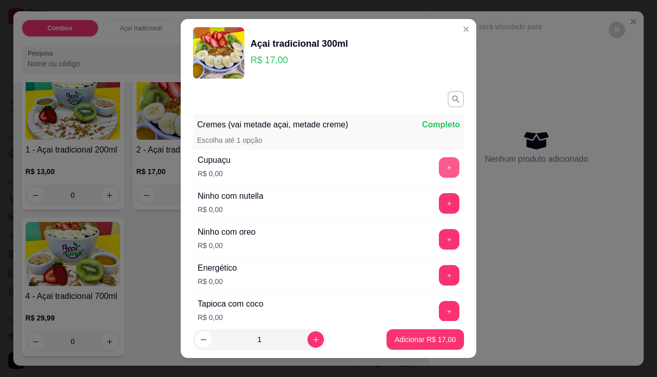
click at [439, 170] on button "+" at bounding box center [449, 167] width 21 height 21
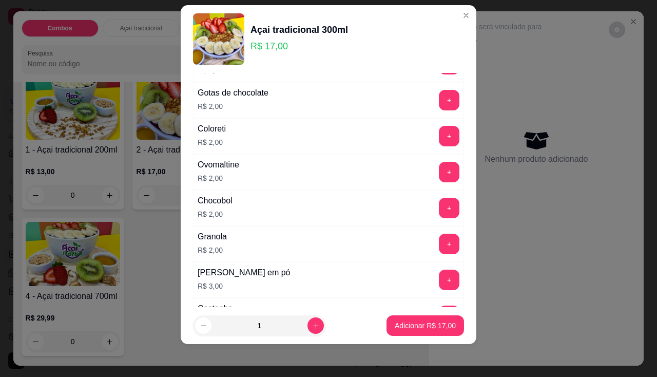
scroll to position [909, 0]
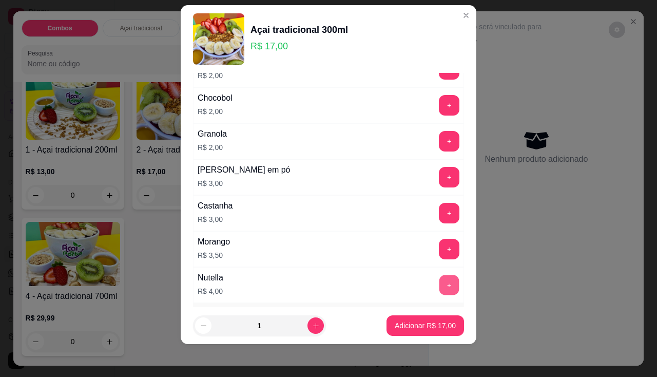
click at [439, 287] on button "+" at bounding box center [449, 284] width 20 height 20
click at [439, 253] on button "+" at bounding box center [449, 249] width 20 height 20
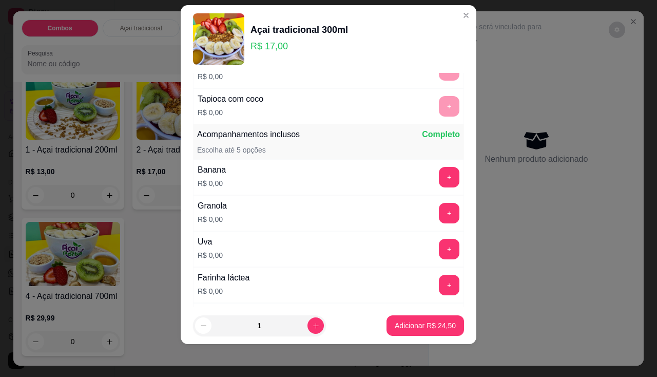
scroll to position [140, 0]
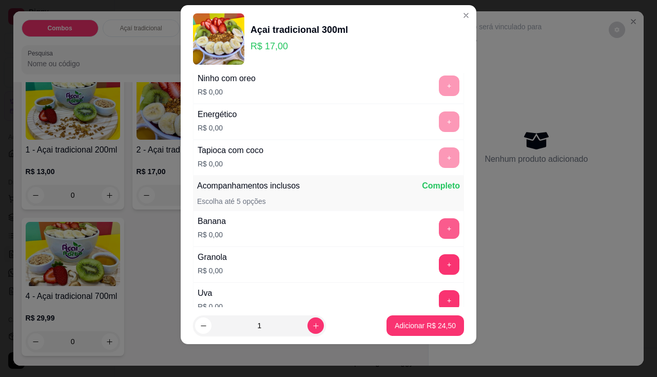
click at [439, 228] on button "+" at bounding box center [449, 228] width 21 height 21
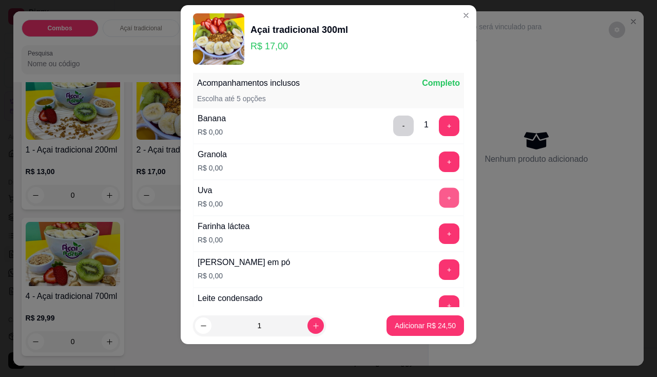
click at [439, 204] on button "+" at bounding box center [449, 197] width 20 height 20
click at [439, 276] on button "+" at bounding box center [449, 269] width 20 height 20
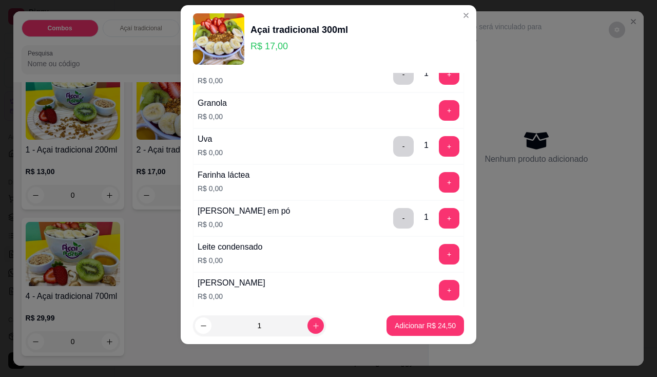
click at [428, 268] on div "Leite condensado R$ 0,00 +" at bounding box center [328, 254] width 271 height 36
click at [439, 257] on button "+" at bounding box center [449, 254] width 21 height 21
click at [413, 330] on button "Adicionar R$ 24,50" at bounding box center [424, 325] width 77 height 21
click at [413, 330] on div "Item avulso Combos 1 Pastel de calabresa com queijo+ 1 açaí 200ml+ 1 refri lata…" at bounding box center [220, 223] width 415 height 283
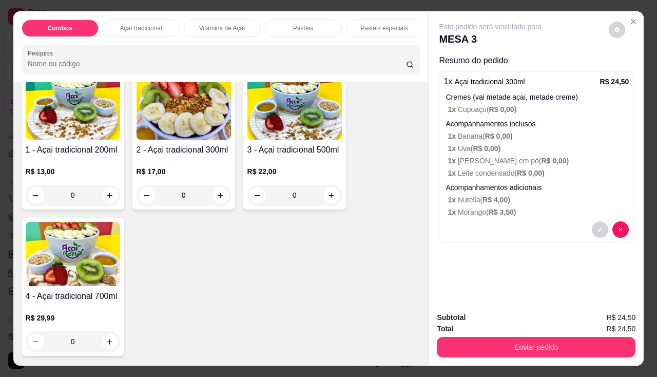
click at [106, 196] on div "0" at bounding box center [73, 195] width 94 height 21
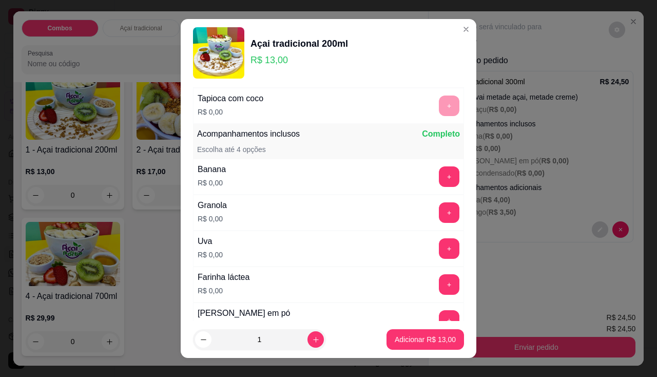
scroll to position [257, 0]
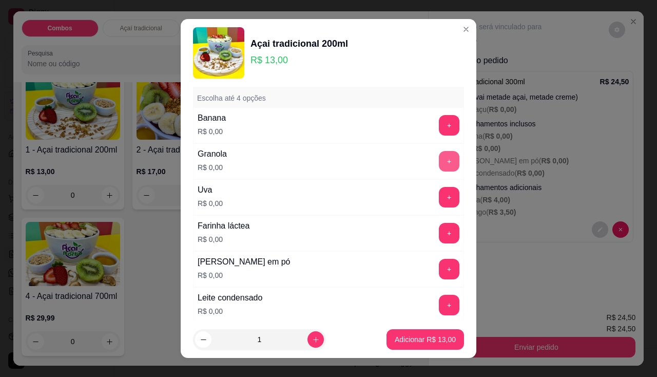
click at [439, 155] on button "+" at bounding box center [449, 161] width 21 height 21
click at [439, 303] on button "+" at bounding box center [449, 305] width 21 height 21
click at [439, 270] on button "+" at bounding box center [449, 269] width 20 height 20
click at [439, 196] on button "+" at bounding box center [449, 197] width 21 height 21
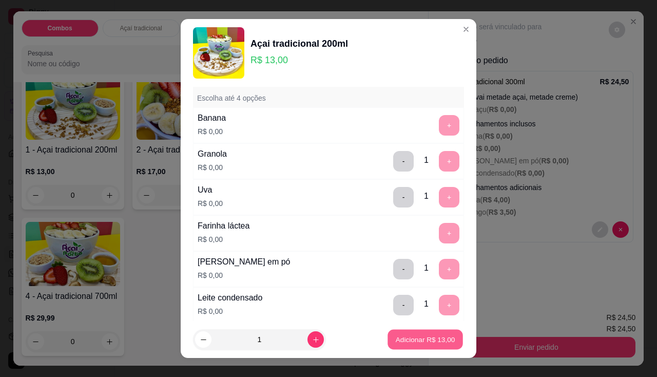
click at [424, 346] on button "Adicionar R$ 13,00" at bounding box center [424, 339] width 75 height 20
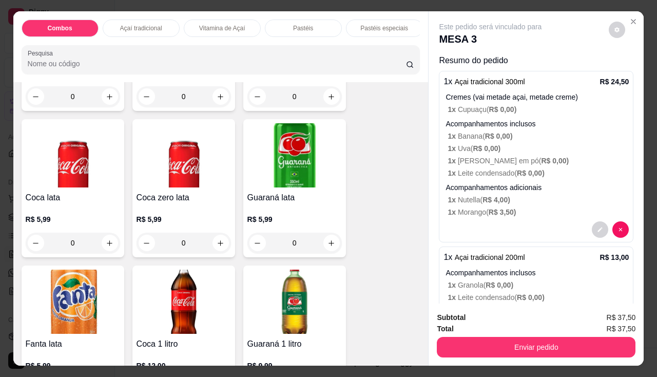
scroll to position [2463, 0]
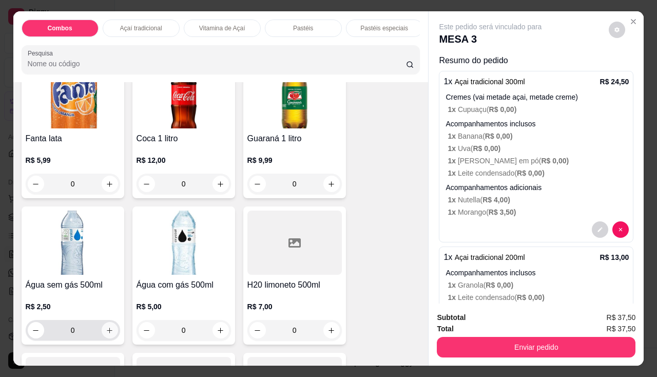
click at [106, 334] on icon "increase-product-quantity" at bounding box center [110, 330] width 8 height 8
type input "1"
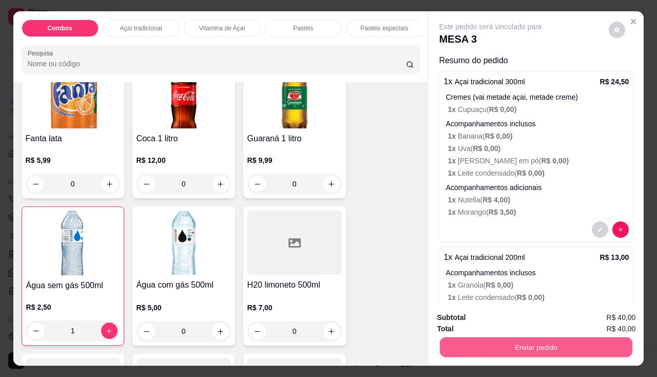
click at [447, 337] on button "Enviar pedido" at bounding box center [536, 347] width 192 height 20
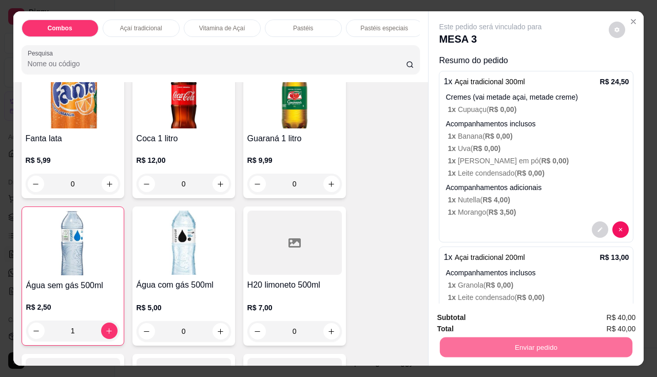
click at [609, 316] on button "Enviar pedido" at bounding box center [609, 317] width 58 height 19
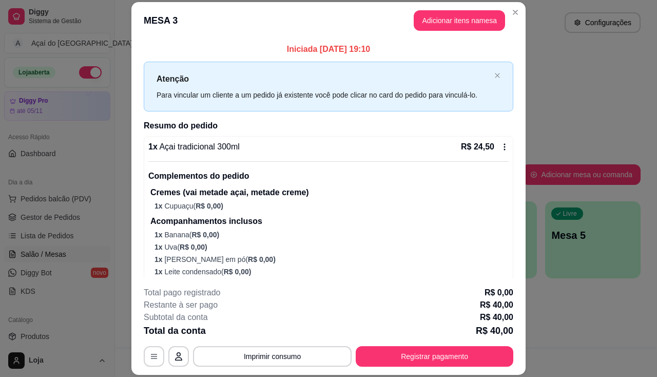
click at [310, 345] on div "**********" at bounding box center [328, 326] width 369 height 80
click at [308, 358] on button "Imprimir consumo" at bounding box center [272, 356] width 159 height 21
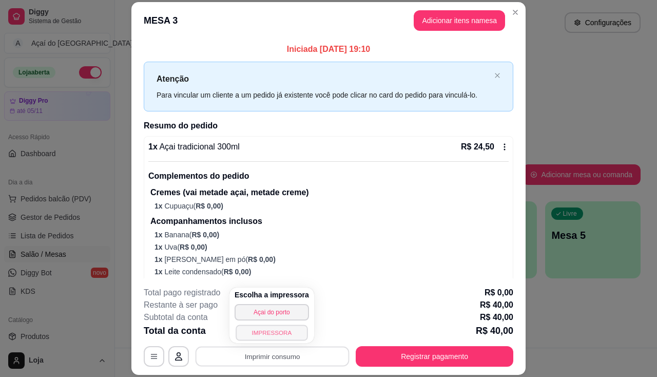
click at [260, 337] on button "IMPRESSORA" at bounding box center [271, 332] width 72 height 16
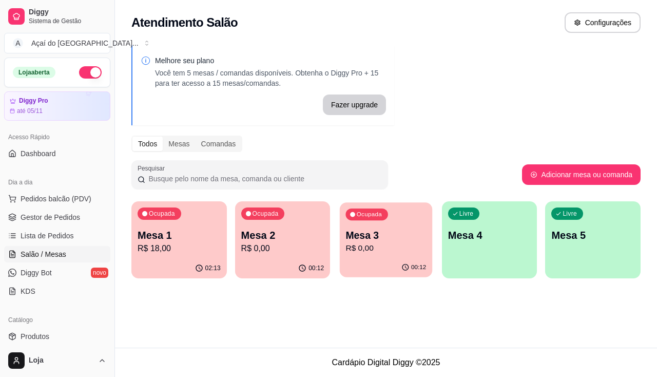
click at [372, 253] on p "R$ 0,00" at bounding box center [386, 248] width 81 height 12
click at [289, 232] on p "Mesa 2" at bounding box center [282, 235] width 83 height 14
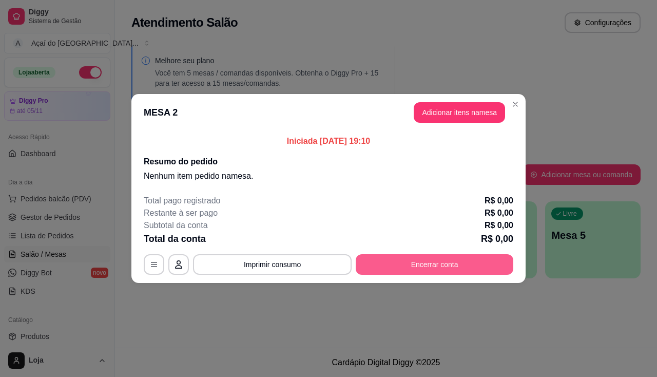
click at [411, 266] on button "Encerrar conta" at bounding box center [435, 264] width 158 height 21
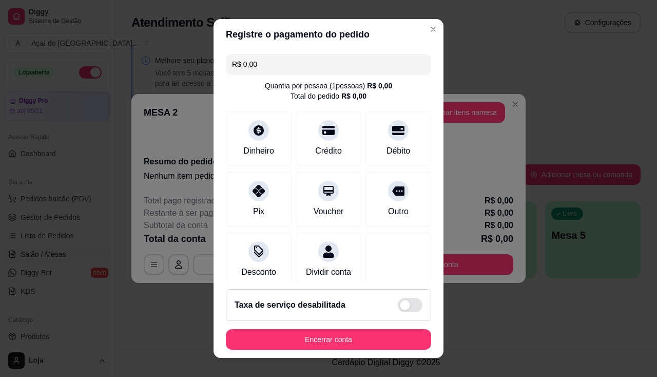
click at [328, 351] on footer "Taxa de serviço desabilitada Encerrar conta" at bounding box center [328, 319] width 230 height 77
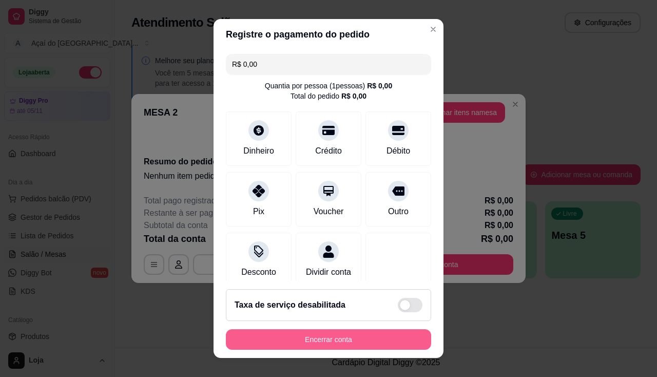
click at [328, 344] on button "Encerrar conta" at bounding box center [328, 339] width 205 height 21
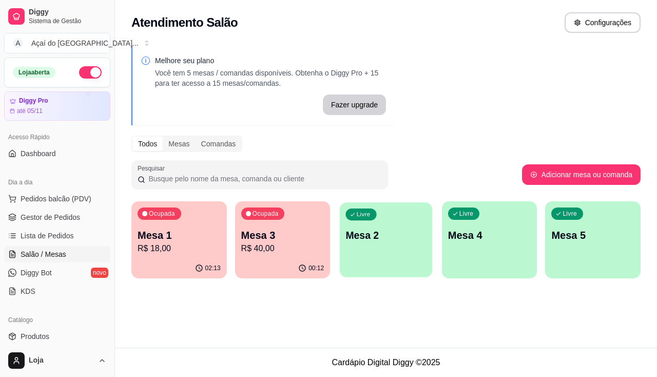
click at [414, 227] on div "Livre Mesa 2" at bounding box center [386, 233] width 92 height 63
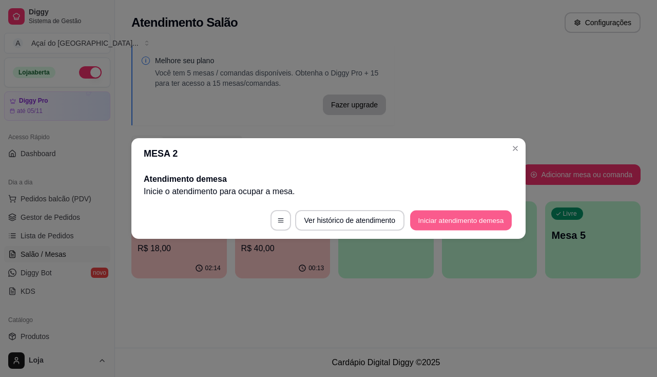
click at [446, 222] on button "Iniciar atendimento de mesa" at bounding box center [461, 220] width 102 height 20
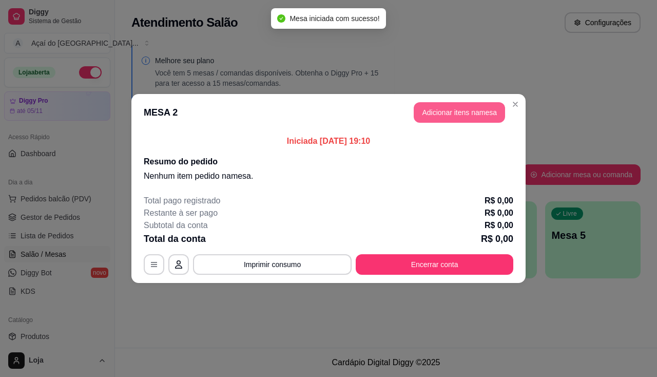
click at [454, 114] on button "Adicionar itens na mesa" at bounding box center [459, 112] width 91 height 21
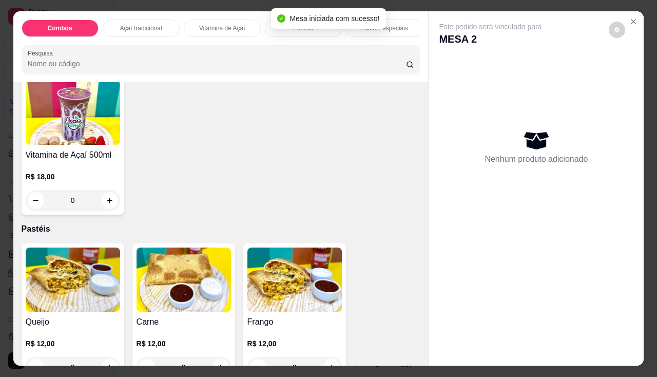
scroll to position [667, 0]
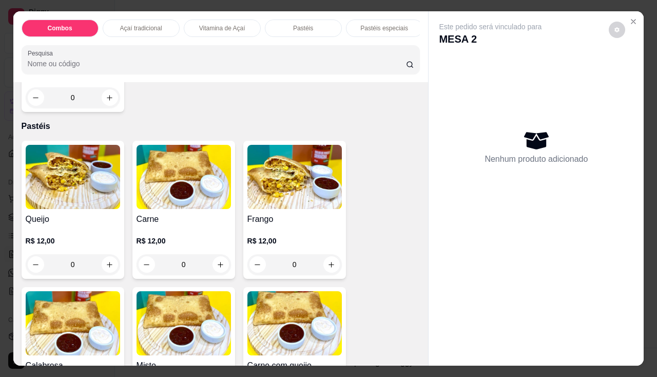
click at [325, 271] on div "0" at bounding box center [294, 264] width 94 height 21
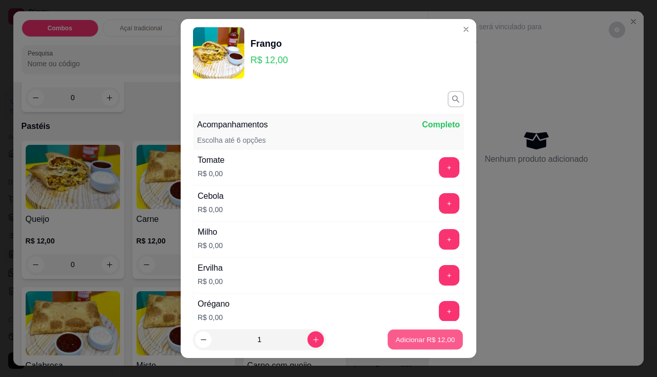
click at [422, 336] on p "Adicionar R$ 12,00" at bounding box center [426, 340] width 60 height 10
type input "1"
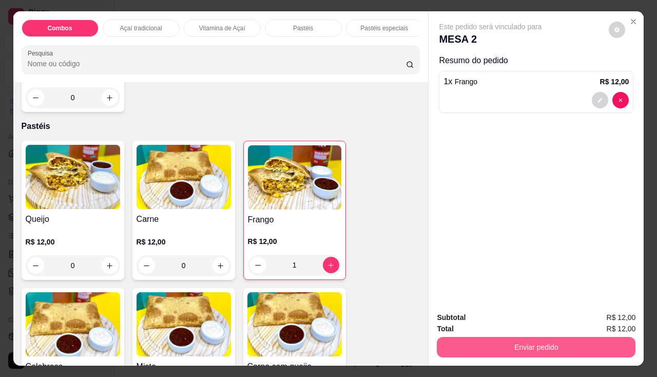
click at [491, 340] on button "Enviar pedido" at bounding box center [536, 347] width 199 height 21
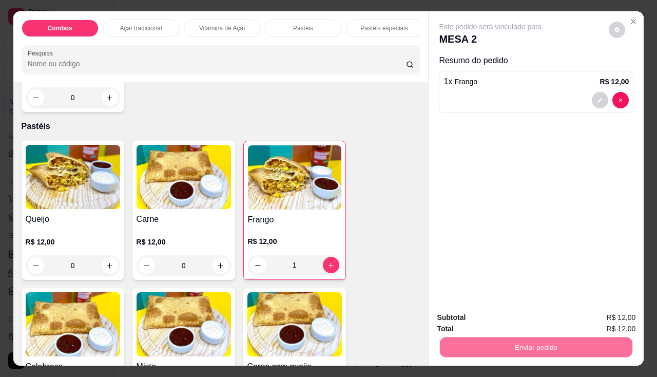
click at [595, 319] on button "Enviar pedido" at bounding box center [609, 317] width 58 height 19
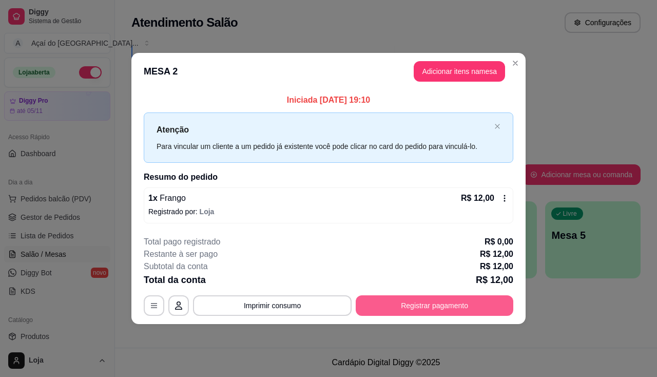
click at [408, 300] on button "Registrar pagamento" at bounding box center [435, 305] width 158 height 21
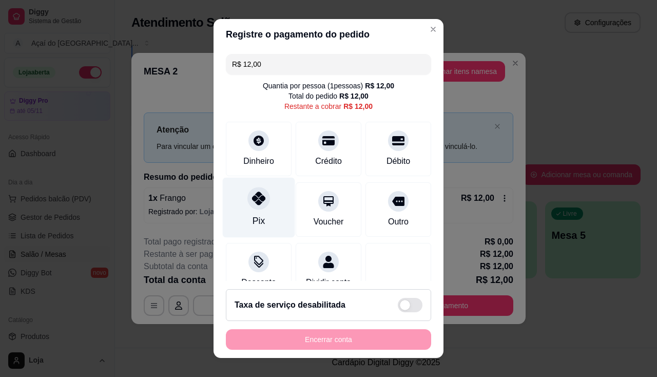
click at [254, 209] on div at bounding box center [258, 198] width 23 height 23
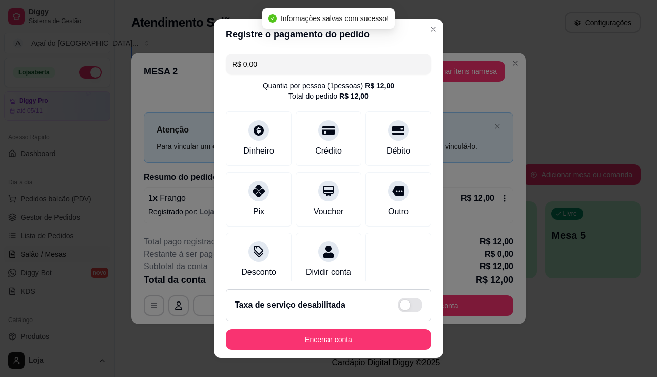
type input "R$ 0,00"
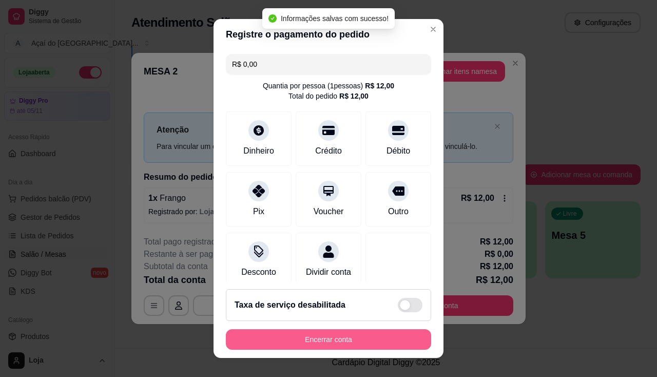
click at [333, 343] on button "Encerrar conta" at bounding box center [328, 339] width 205 height 21
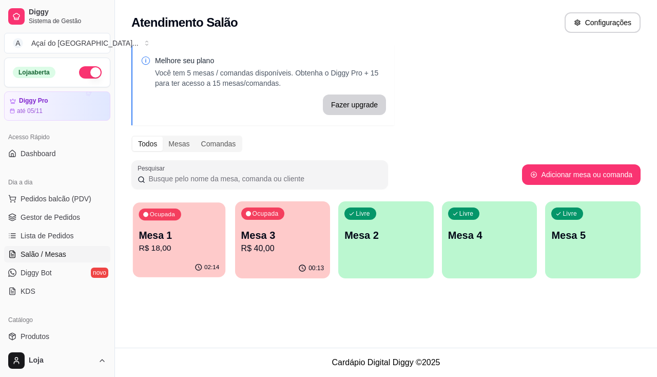
click at [197, 232] on p "Mesa 1" at bounding box center [179, 235] width 81 height 14
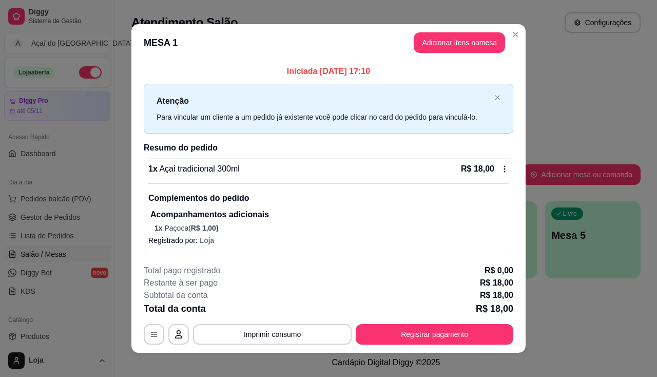
scroll to position [9, 0]
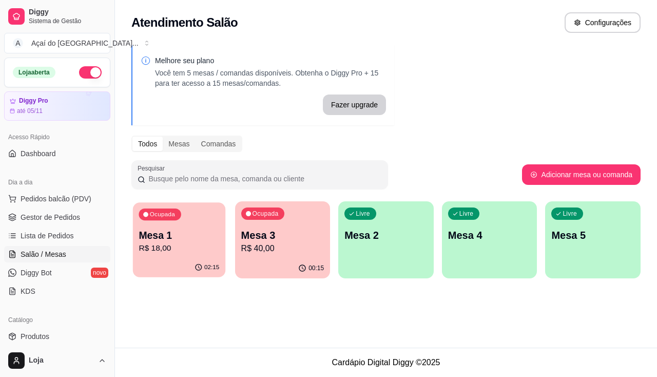
click at [166, 243] on p "R$ 18,00" at bounding box center [179, 248] width 81 height 12
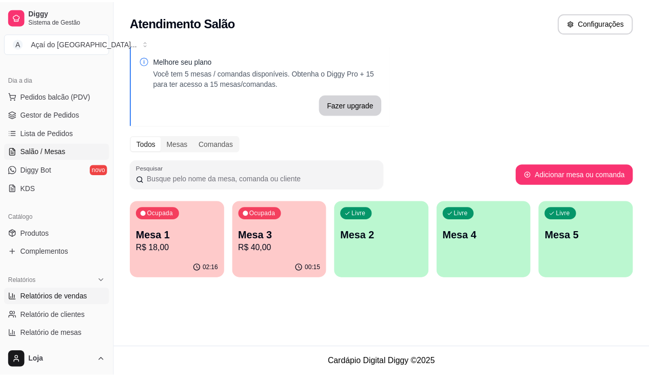
scroll to position [205, 0]
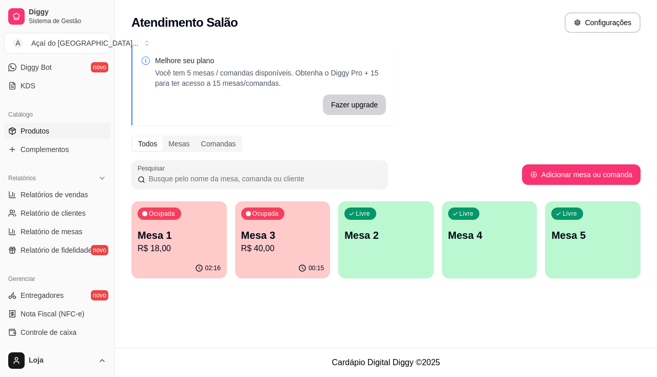
click at [53, 124] on link "Produtos" at bounding box center [57, 131] width 106 height 16
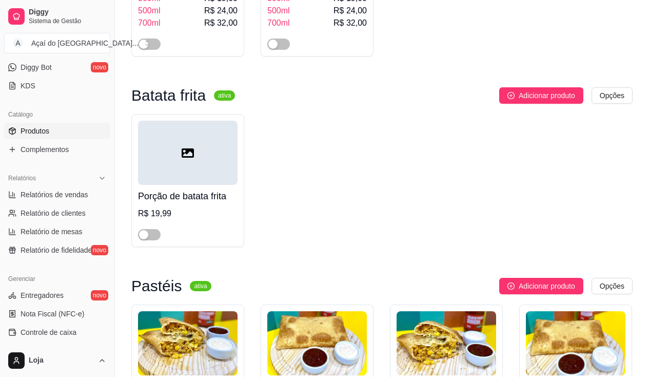
scroll to position [1437, 0]
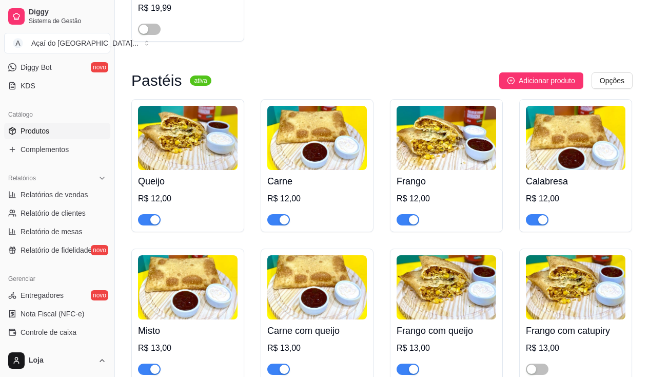
click at [417, 222] on div "button" at bounding box center [413, 219] width 9 height 9
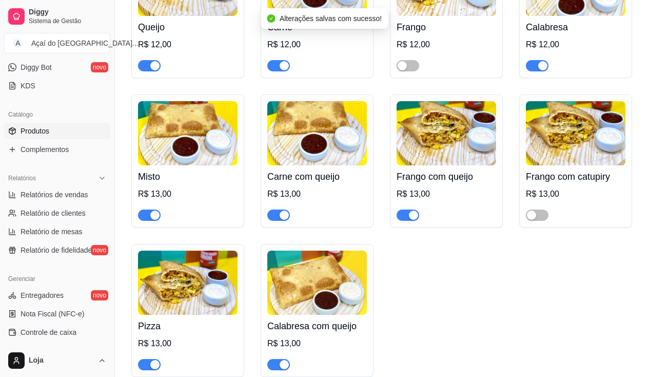
click at [412, 218] on div "button" at bounding box center [413, 214] width 9 height 9
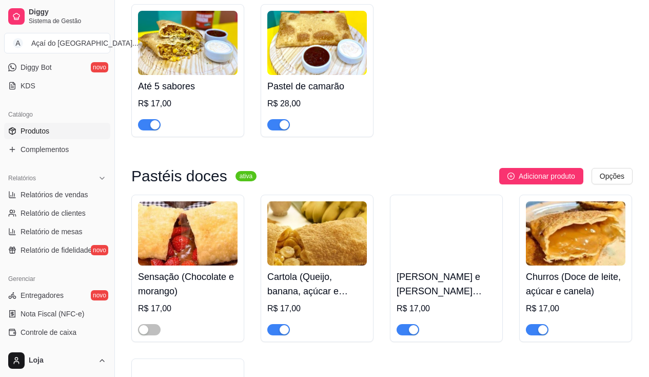
scroll to position [2411, 0]
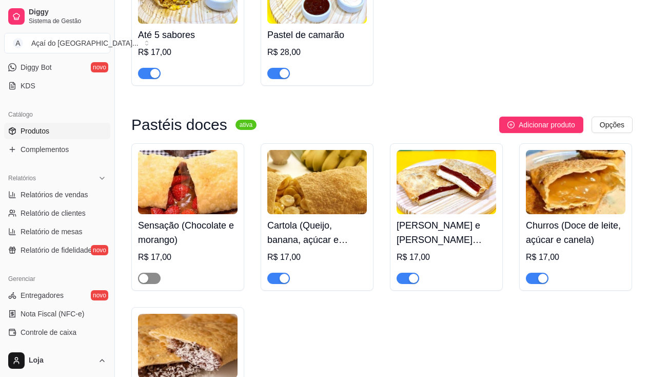
click at [152, 284] on span "button" at bounding box center [149, 277] width 23 height 11
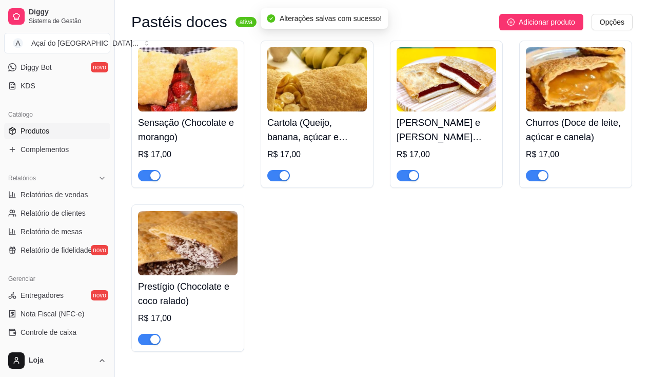
scroll to position [2617, 0]
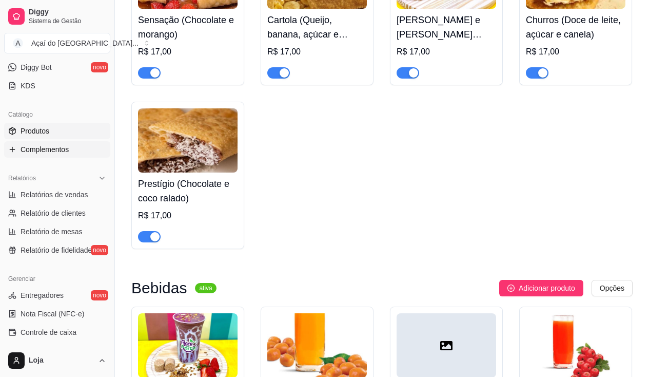
click at [53, 147] on span "Complementos" at bounding box center [45, 149] width 48 height 10
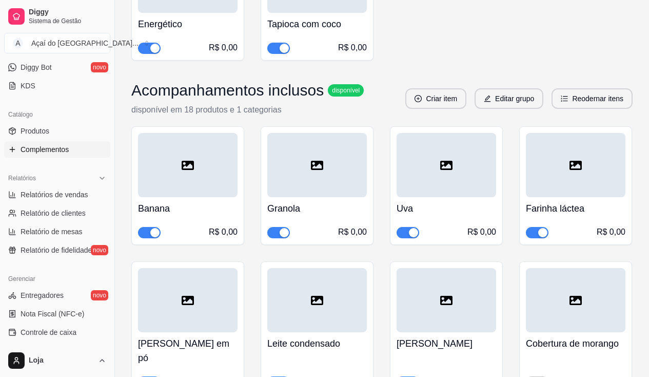
scroll to position [513, 0]
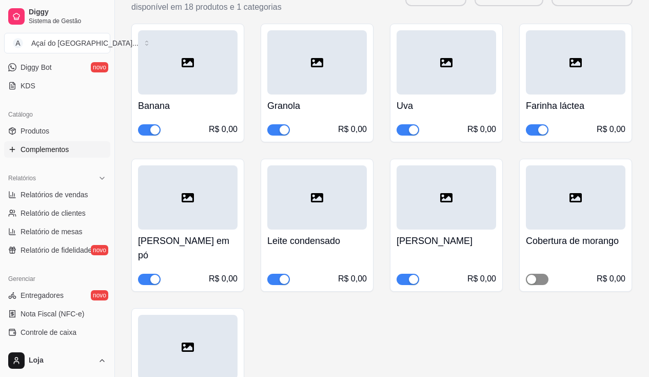
click at [539, 273] on span "button" at bounding box center [537, 278] width 23 height 11
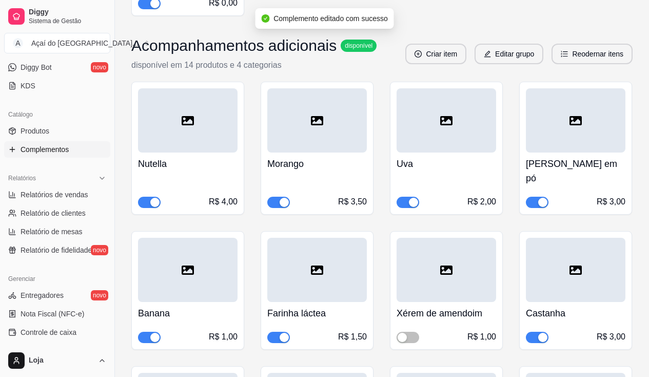
scroll to position [975, 0]
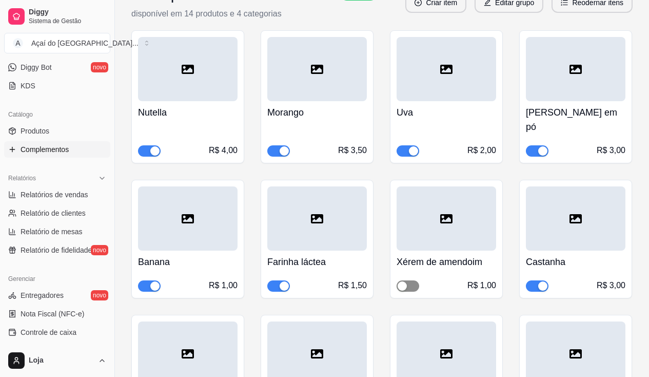
click at [414, 280] on span "button" at bounding box center [408, 285] width 23 height 11
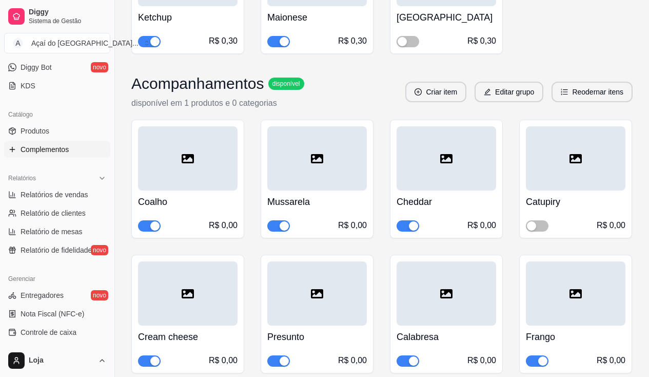
scroll to position [3386, 0]
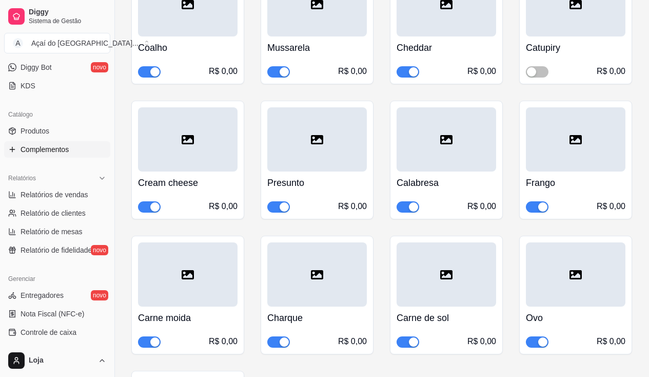
click at [544, 202] on div "button" at bounding box center [542, 206] width 9 height 9
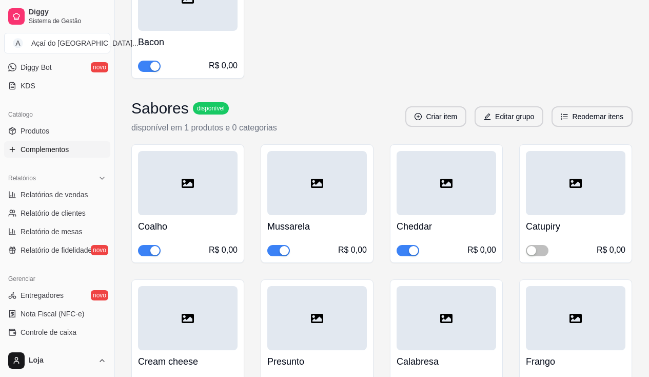
scroll to position [3848, 0]
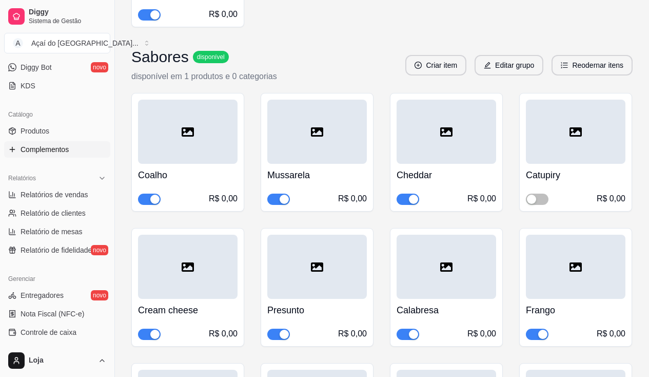
click at [544, 329] on div "button" at bounding box center [542, 333] width 9 height 9
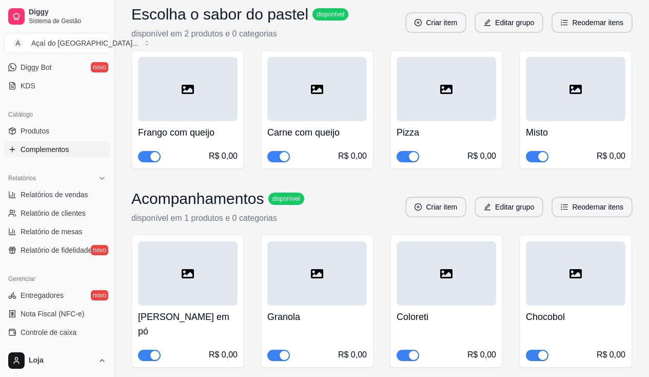
scroll to position [4925, 0]
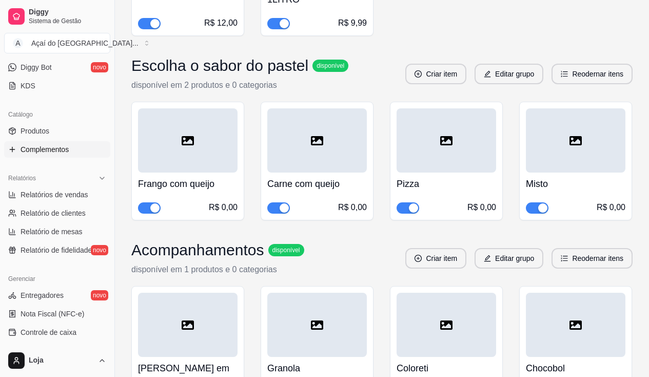
click at [155, 203] on div "button" at bounding box center [154, 207] width 9 height 9
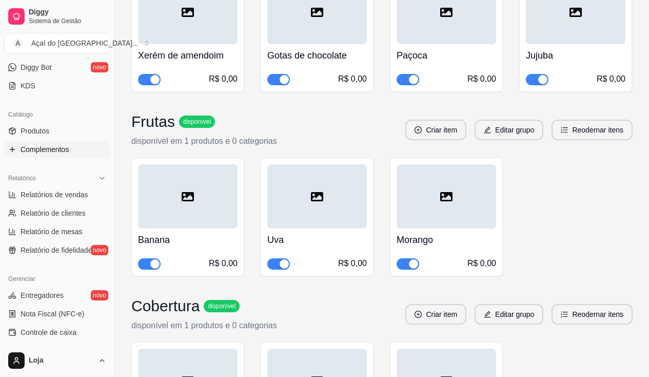
scroll to position [5490, 0]
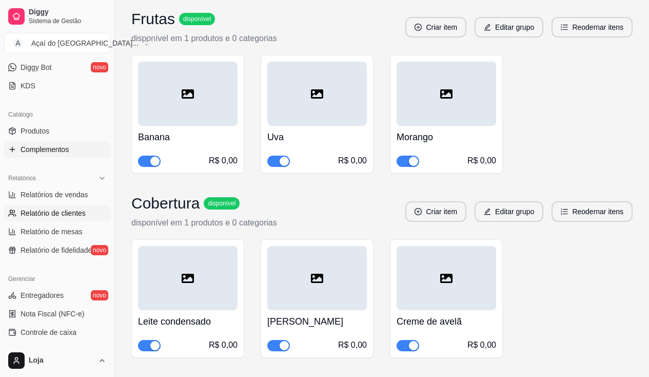
click at [78, 218] on link "Relatório de clientes" at bounding box center [57, 213] width 106 height 16
select select "30"
select select "HIGHEST_TOTAL_SPENT_WITH_ORDERS"
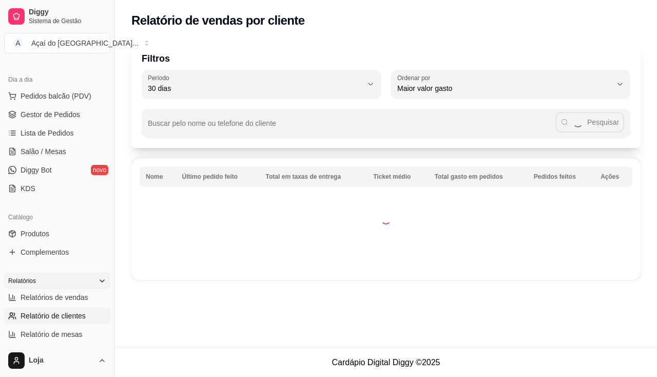
scroll to position [51, 0]
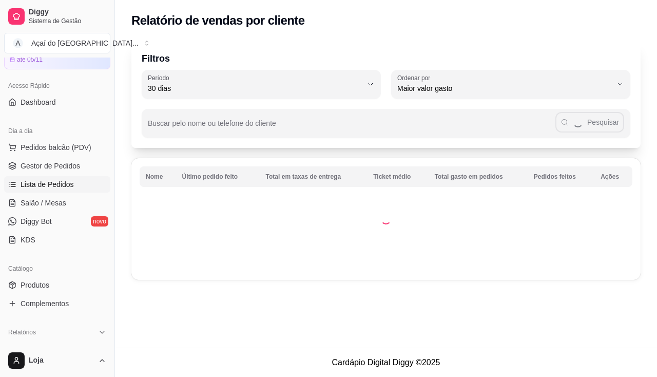
click at [69, 192] on link "Lista de Pedidos" at bounding box center [57, 184] width 106 height 16
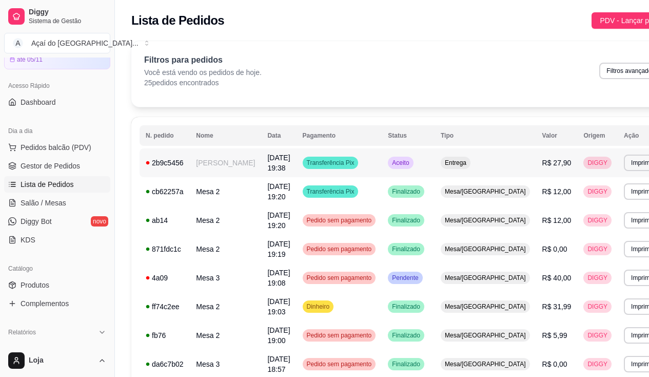
click at [212, 164] on td "[PERSON_NAME]" at bounding box center [225, 162] width 71 height 29
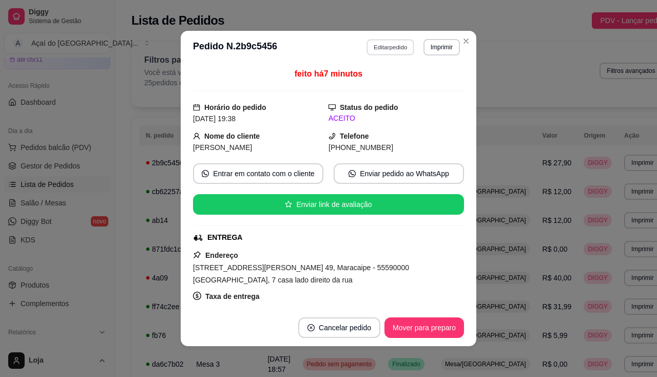
click at [406, 54] on button "Editar pedido" at bounding box center [391, 47] width 48 height 16
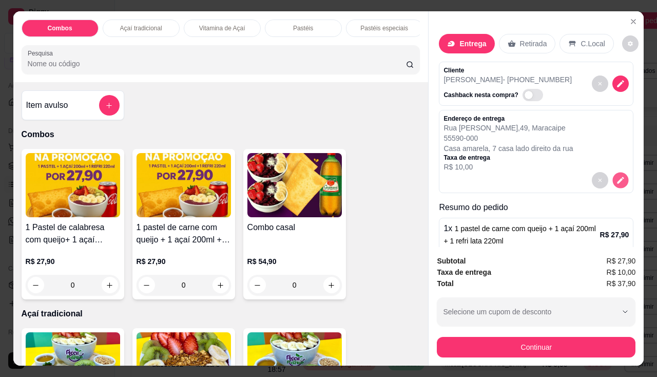
click at [615, 177] on button "decrease-product-quantity" at bounding box center [621, 180] width 16 height 16
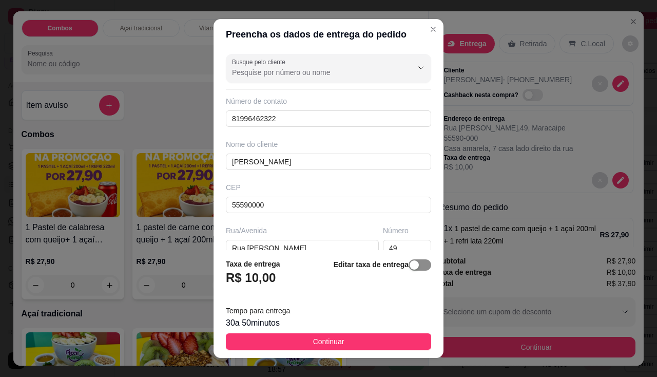
click at [410, 265] on span "button" at bounding box center [419, 264] width 23 height 11
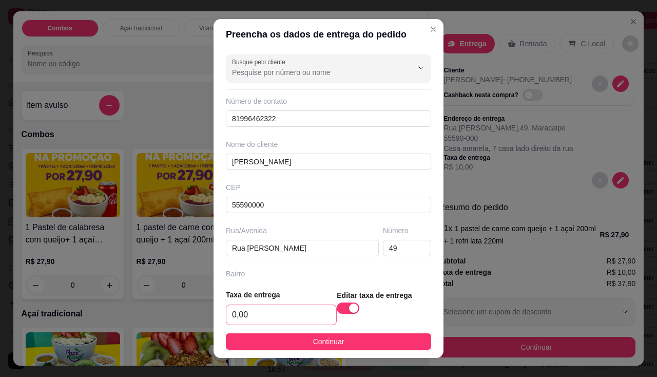
click at [274, 325] on div "0,00" at bounding box center [281, 314] width 111 height 21
click at [278, 316] on input "0,00" at bounding box center [281, 314] width 110 height 19
type input "10,00"
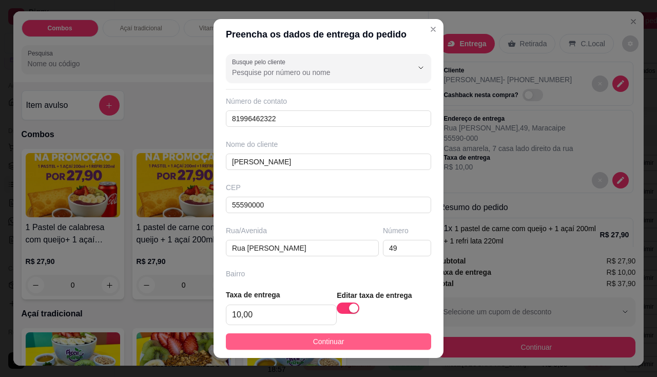
click at [313, 339] on span "Continuar" at bounding box center [328, 341] width 31 height 11
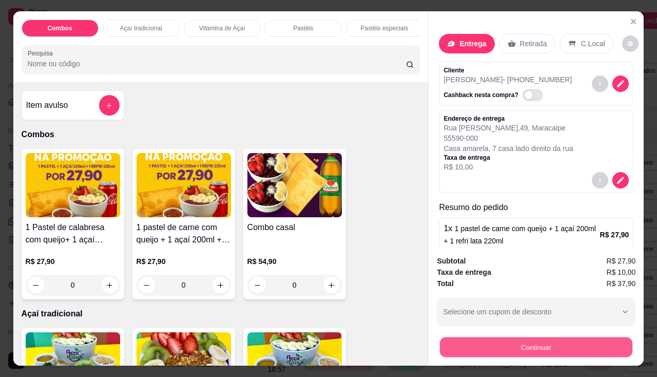
click at [467, 338] on button "Continuar" at bounding box center [536, 347] width 192 height 20
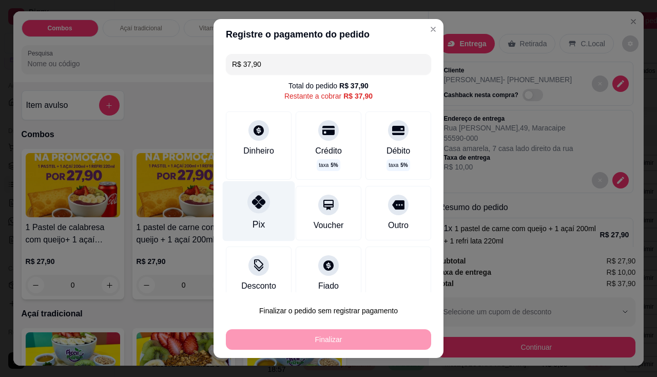
click at [266, 221] on div "Pix" at bounding box center [259, 211] width 72 height 60
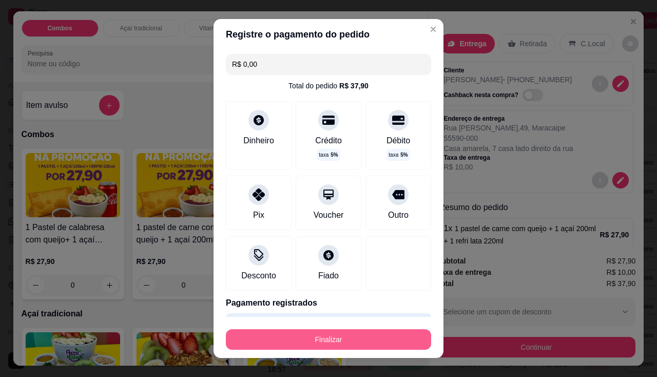
click at [340, 339] on button "Finalizar" at bounding box center [328, 339] width 205 height 21
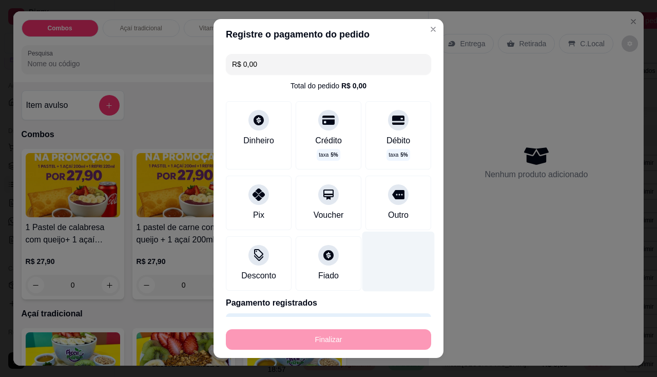
type input "-R$ 37,90"
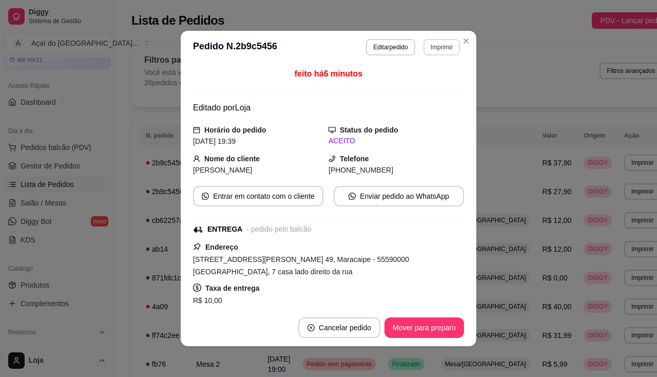
click at [423, 42] on button "Imprimir" at bounding box center [441, 47] width 36 height 16
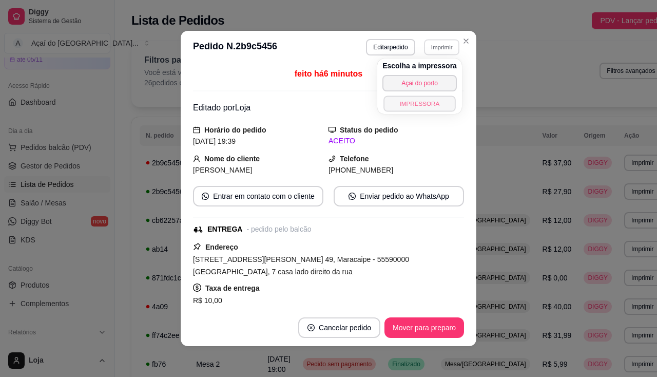
click at [420, 101] on button "IMPRESSORA" at bounding box center [419, 103] width 72 height 16
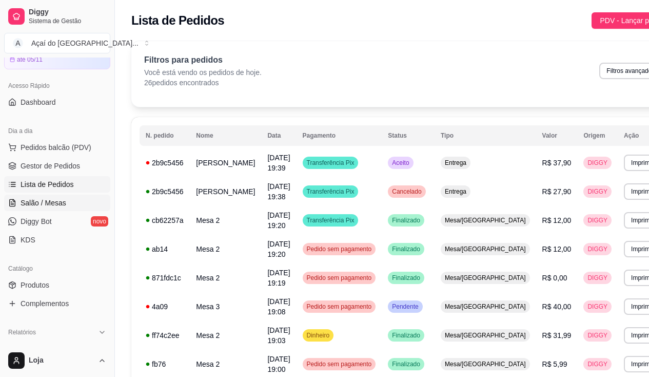
click at [67, 201] on link "Salão / Mesas" at bounding box center [57, 202] width 106 height 16
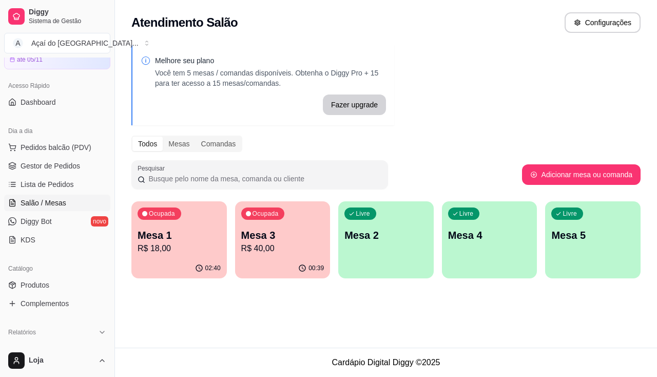
click at [396, 241] on p "Mesa 2" at bounding box center [385, 235] width 83 height 14
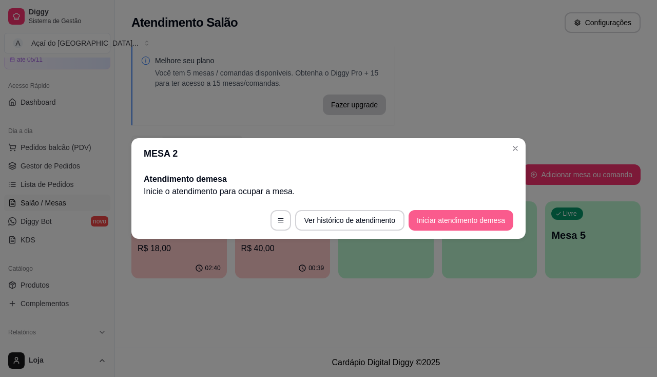
click at [496, 214] on button "Iniciar atendimento de mesa" at bounding box center [460, 220] width 105 height 21
click at [496, 214] on footer "Ver histórico de atendimento Iniciar atendimento de mesa" at bounding box center [328, 220] width 394 height 37
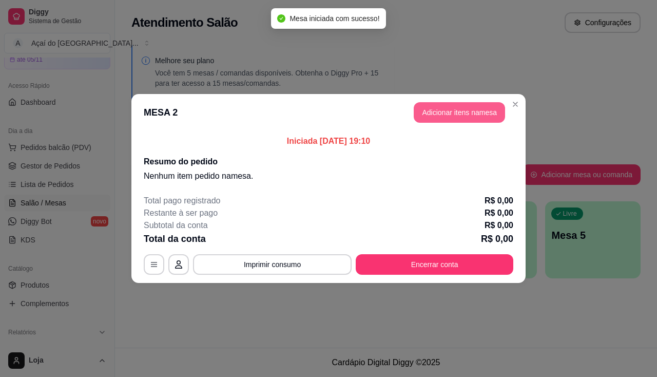
click at [477, 112] on button "Adicionar itens na mesa" at bounding box center [459, 112] width 91 height 21
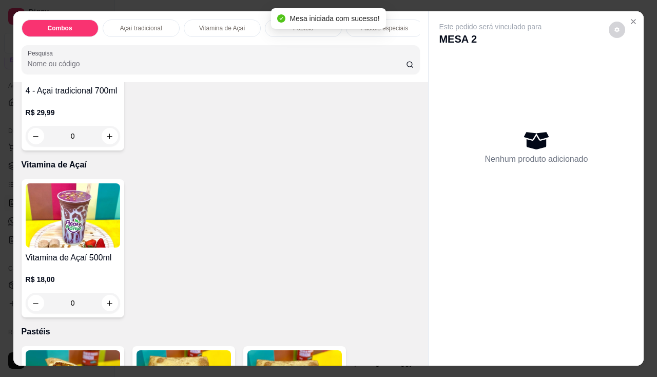
scroll to position [667, 0]
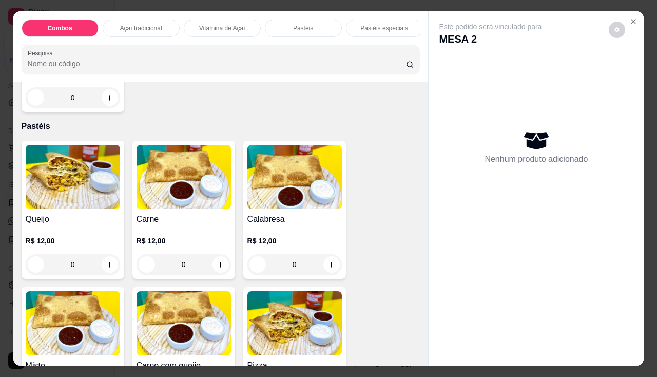
click at [114, 225] on h4 "Queijo" at bounding box center [73, 219] width 94 height 12
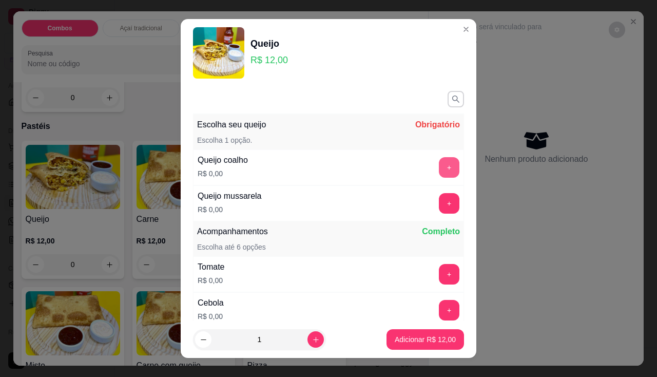
click at [439, 167] on button "+" at bounding box center [449, 167] width 21 height 21
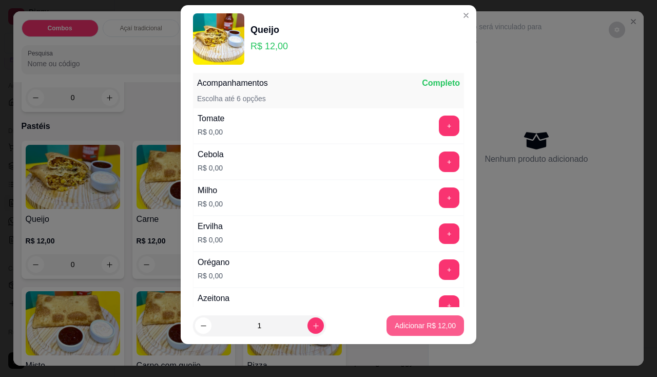
click at [398, 317] on button "Adicionar R$ 12,00" at bounding box center [424, 325] width 77 height 21
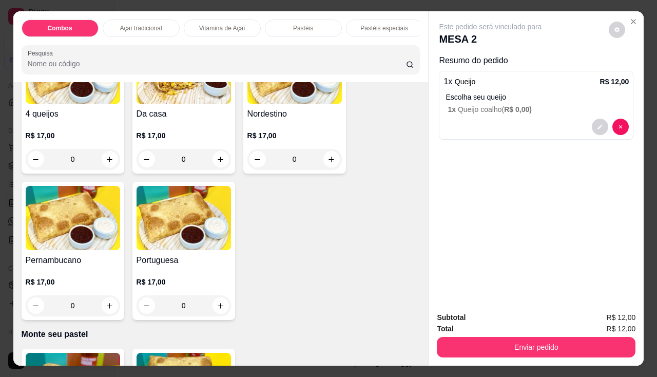
scroll to position [1385, 0]
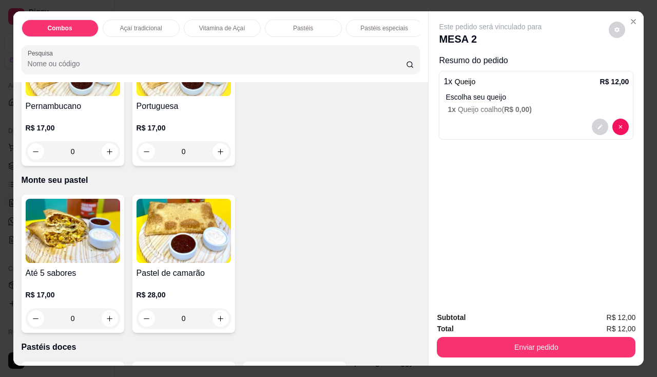
click at [77, 291] on div "R$ 17,00 0" at bounding box center [73, 303] width 94 height 49
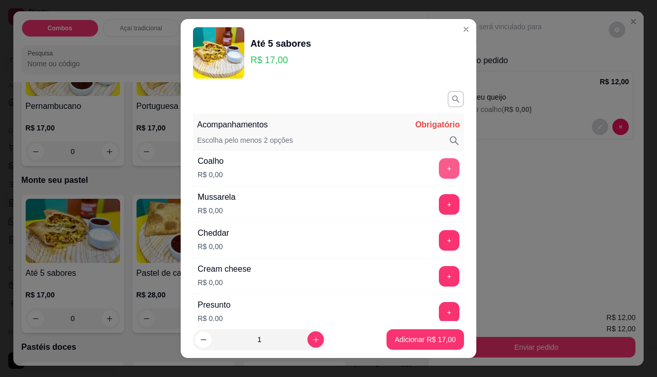
click at [439, 170] on button "+" at bounding box center [449, 168] width 21 height 21
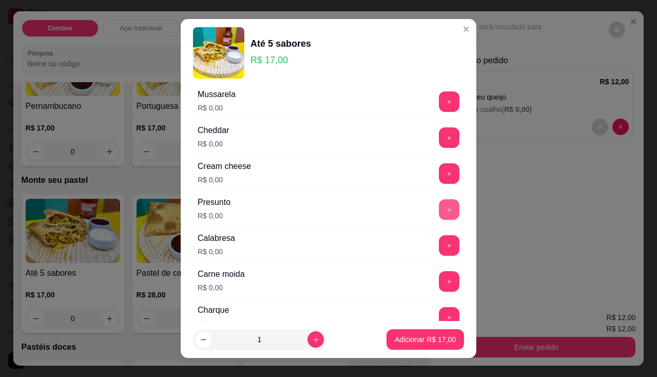
scroll to position [154, 0]
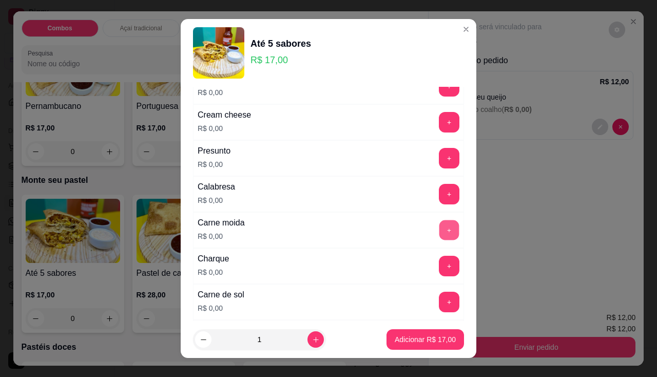
click at [439, 234] on button "+" at bounding box center [449, 230] width 20 height 20
click at [439, 188] on button "+" at bounding box center [449, 194] width 21 height 21
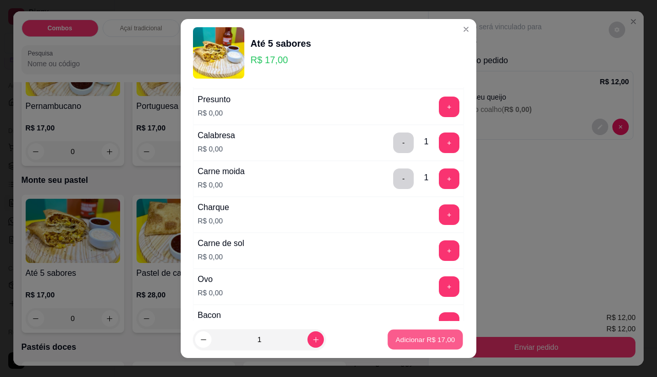
click at [427, 331] on button "Adicionar R$ 17,00" at bounding box center [424, 339] width 75 height 20
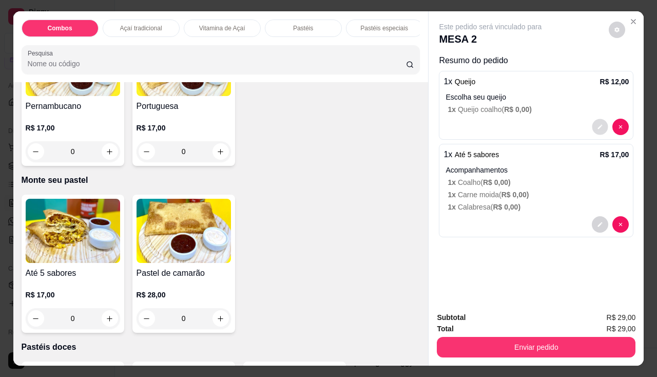
click at [597, 126] on button "decrease-product-quantity" at bounding box center [600, 127] width 16 height 16
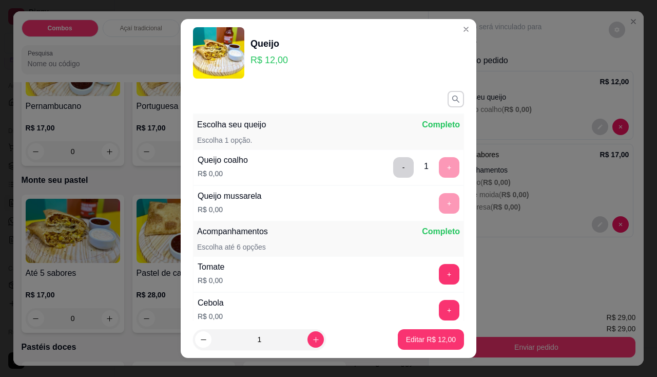
scroll to position [103, 0]
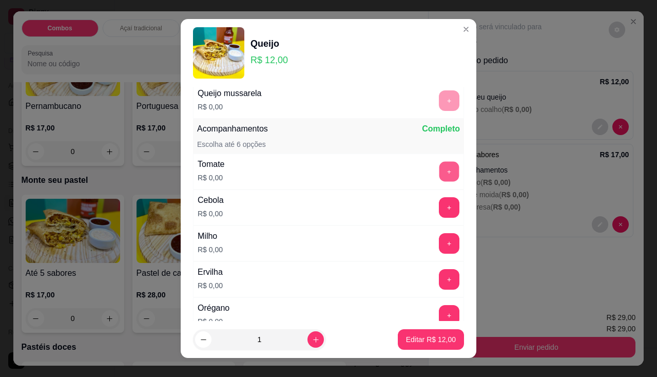
click at [439, 171] on button "+" at bounding box center [449, 171] width 20 height 20
click at [439, 207] on button "+" at bounding box center [449, 207] width 20 height 20
click at [439, 241] on button "+" at bounding box center [449, 243] width 21 height 21
click at [439, 282] on button "+" at bounding box center [449, 279] width 21 height 21
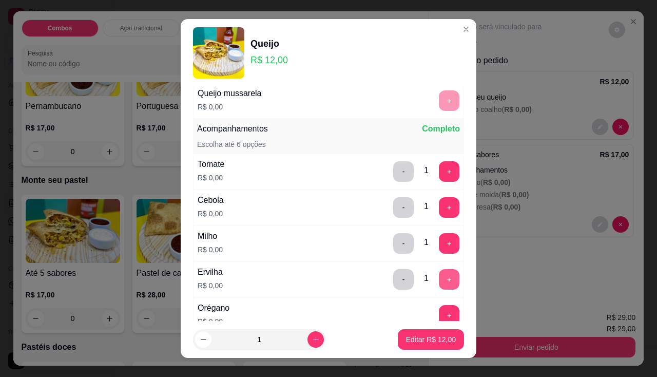
scroll to position [205, 0]
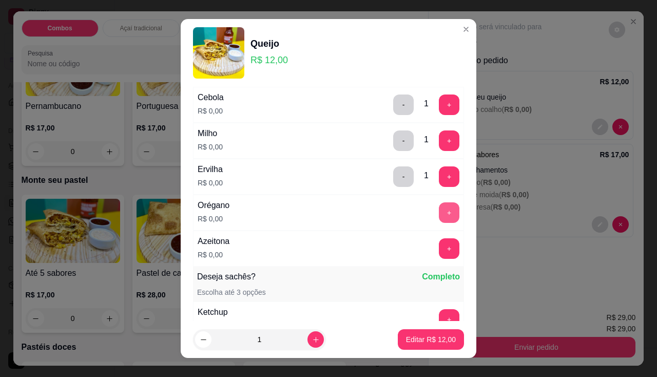
click at [439, 220] on button "+" at bounding box center [449, 212] width 21 height 21
click at [439, 247] on button "+" at bounding box center [449, 248] width 21 height 21
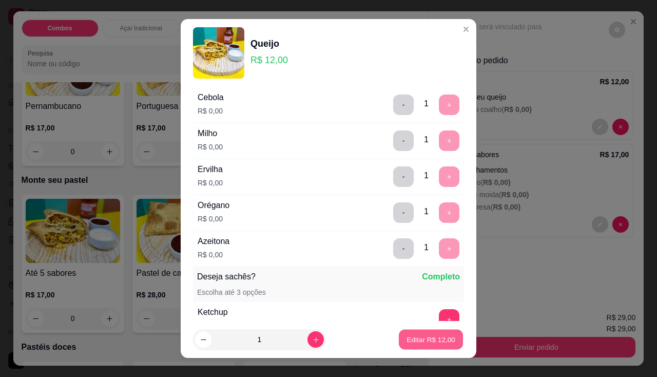
click at [406, 344] on p "Editar R$ 12,00" at bounding box center [430, 340] width 48 height 10
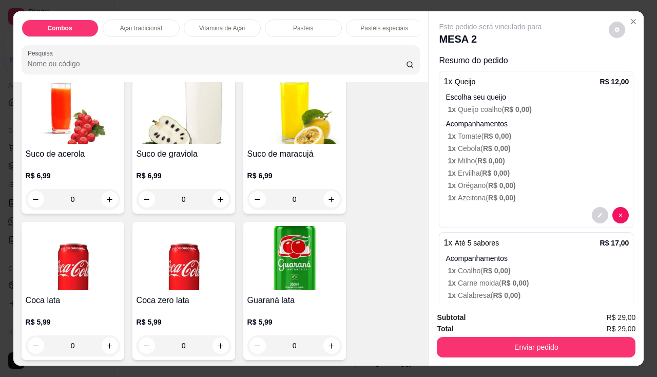
scroll to position [2258, 0]
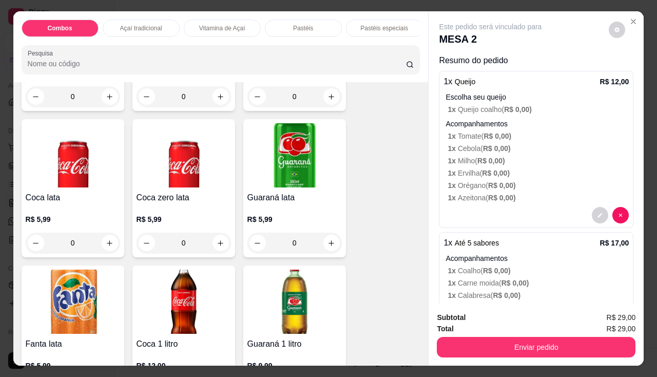
click at [187, 198] on h4 "Coca zero lata" at bounding box center [183, 197] width 94 height 12
click at [93, 208] on div "R$ 5,99 0" at bounding box center [73, 228] width 94 height 49
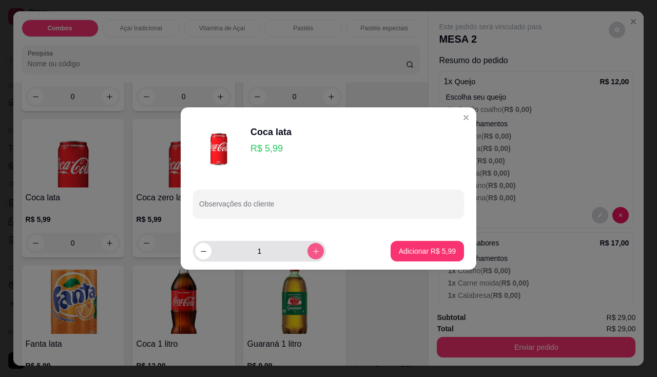
click at [312, 250] on icon "increase-product-quantity" at bounding box center [316, 251] width 8 height 8
type input "2"
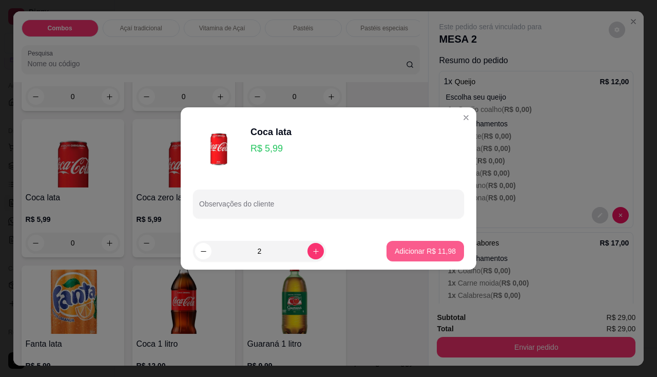
click at [405, 255] on p "Adicionar R$ 11,98" at bounding box center [425, 251] width 61 height 10
type input "2"
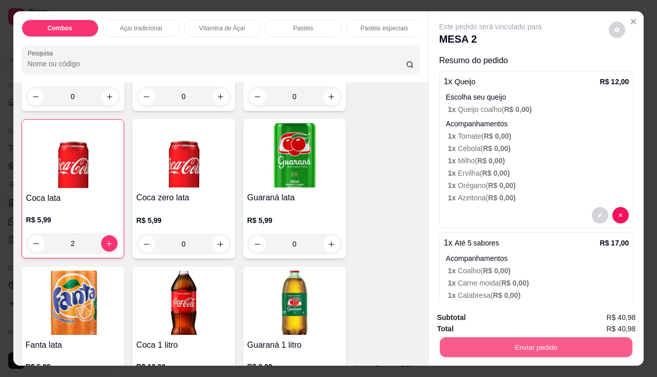
click at [507, 340] on button "Enviar pedido" at bounding box center [536, 347] width 192 height 20
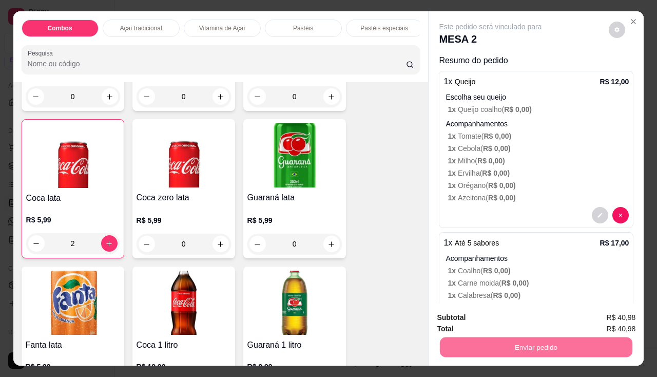
click at [601, 320] on button "Enviar pedido" at bounding box center [609, 317] width 56 height 19
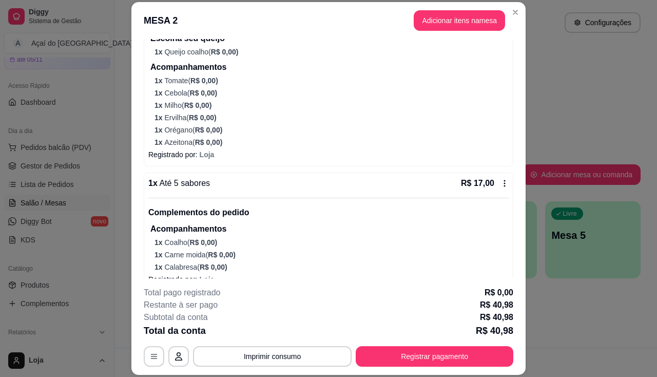
scroll to position [212, 0]
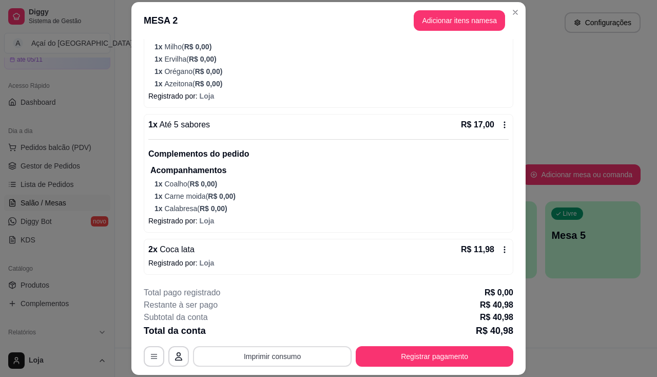
click at [273, 359] on button "Imprimir consumo" at bounding box center [272, 356] width 159 height 21
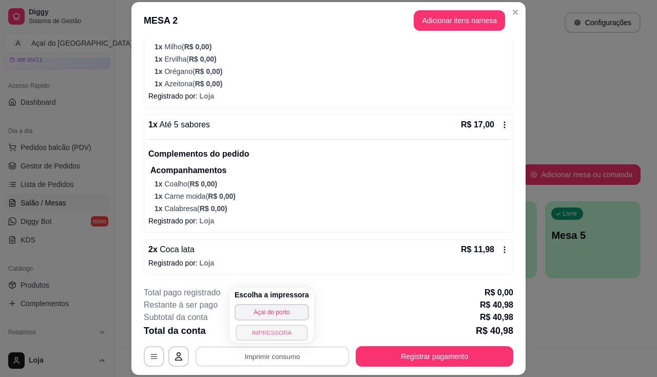
click at [272, 327] on button "IMPRESSORA" at bounding box center [271, 332] width 72 height 16
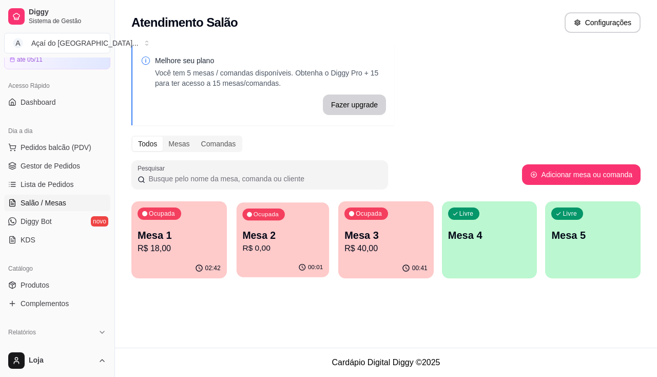
click at [274, 245] on p "R$ 0,00" at bounding box center [282, 248] width 81 height 12
click at [351, 241] on p "Mesa 3" at bounding box center [386, 235] width 81 height 14
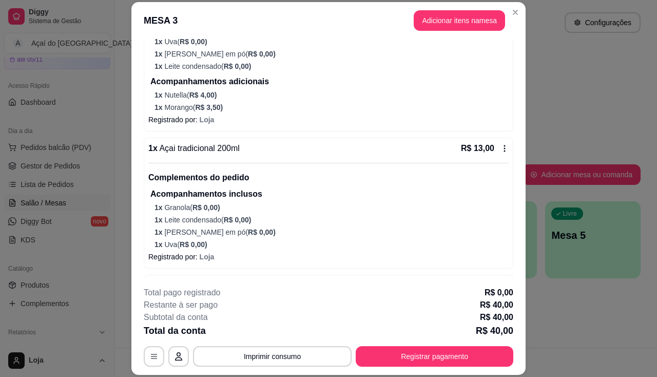
scroll to position [241, 0]
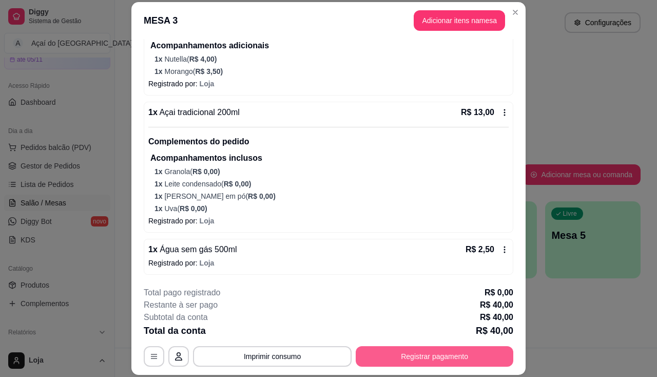
click at [405, 358] on button "Registrar pagamento" at bounding box center [435, 356] width 158 height 21
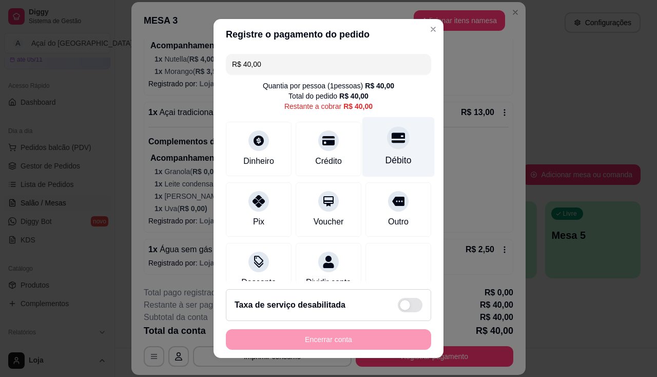
click at [369, 143] on div "Débito" at bounding box center [398, 146] width 72 height 60
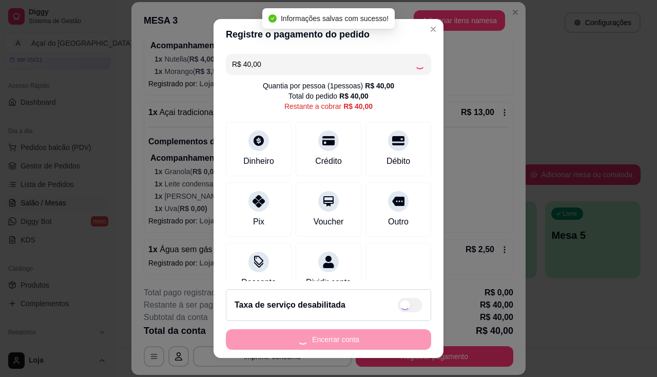
type input "R$ 0,00"
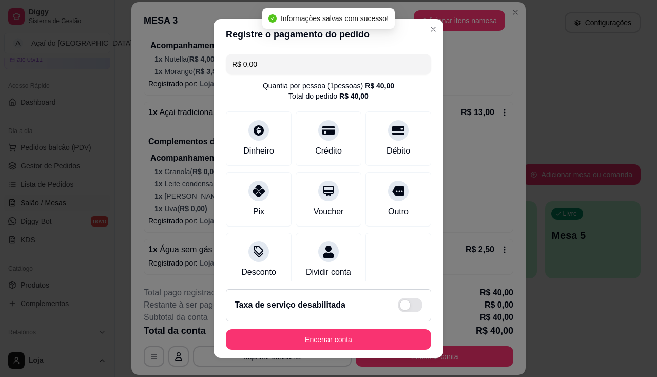
click at [376, 328] on footer "Taxa de serviço desabilitada Encerrar conta" at bounding box center [328, 319] width 230 height 77
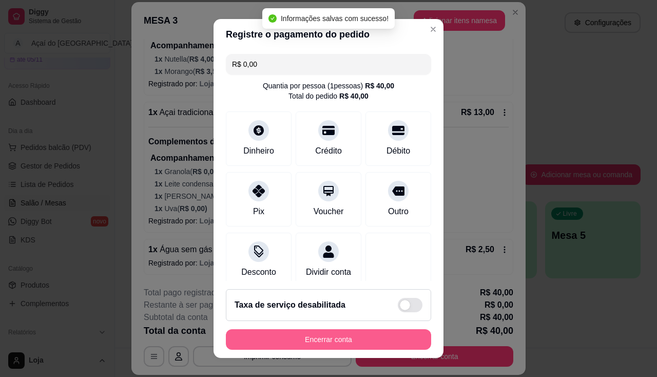
click at [375, 338] on button "Encerrar conta" at bounding box center [328, 339] width 205 height 21
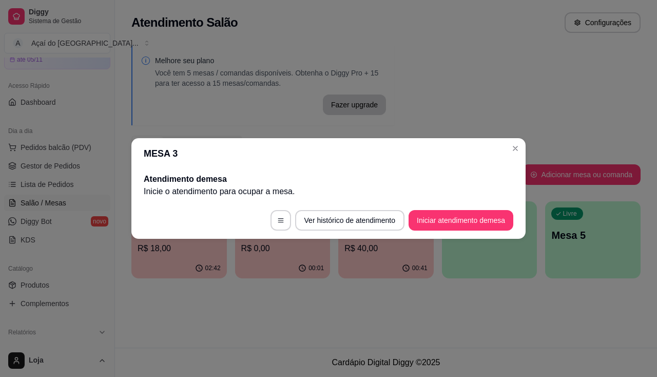
scroll to position [0, 0]
